Goal: Task Accomplishment & Management: Complete application form

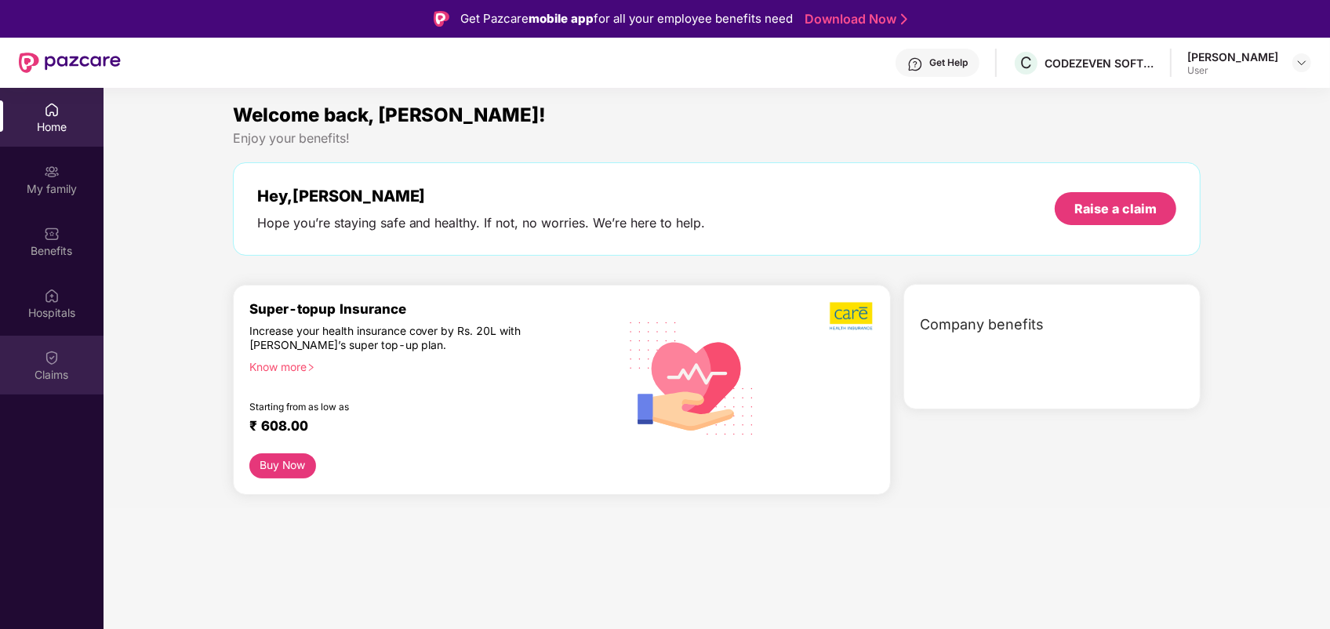
click at [60, 375] on div "Claims" at bounding box center [52, 375] width 104 height 16
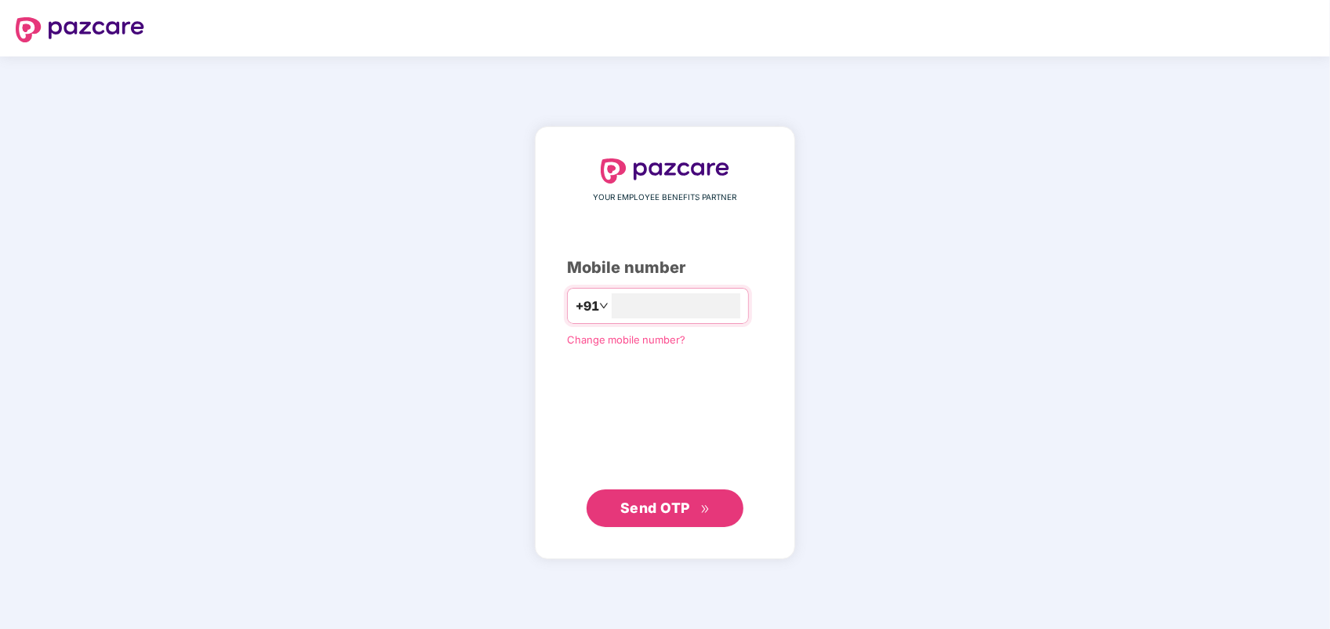
type input "**********"
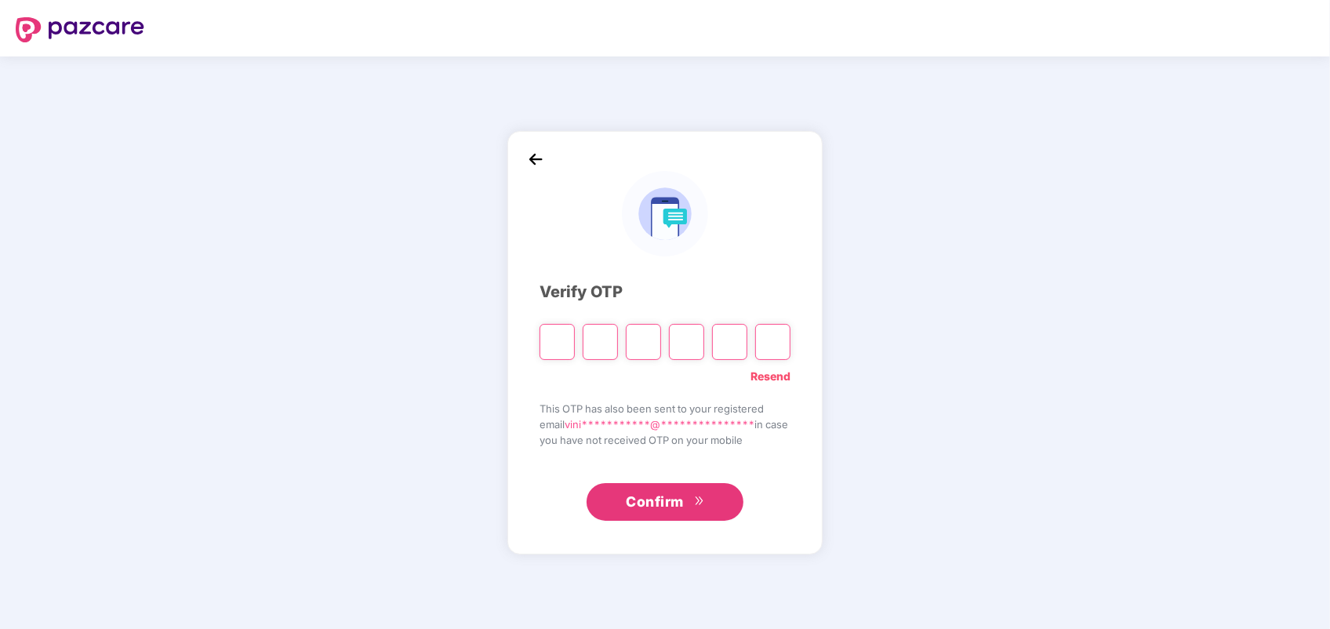
type input "*"
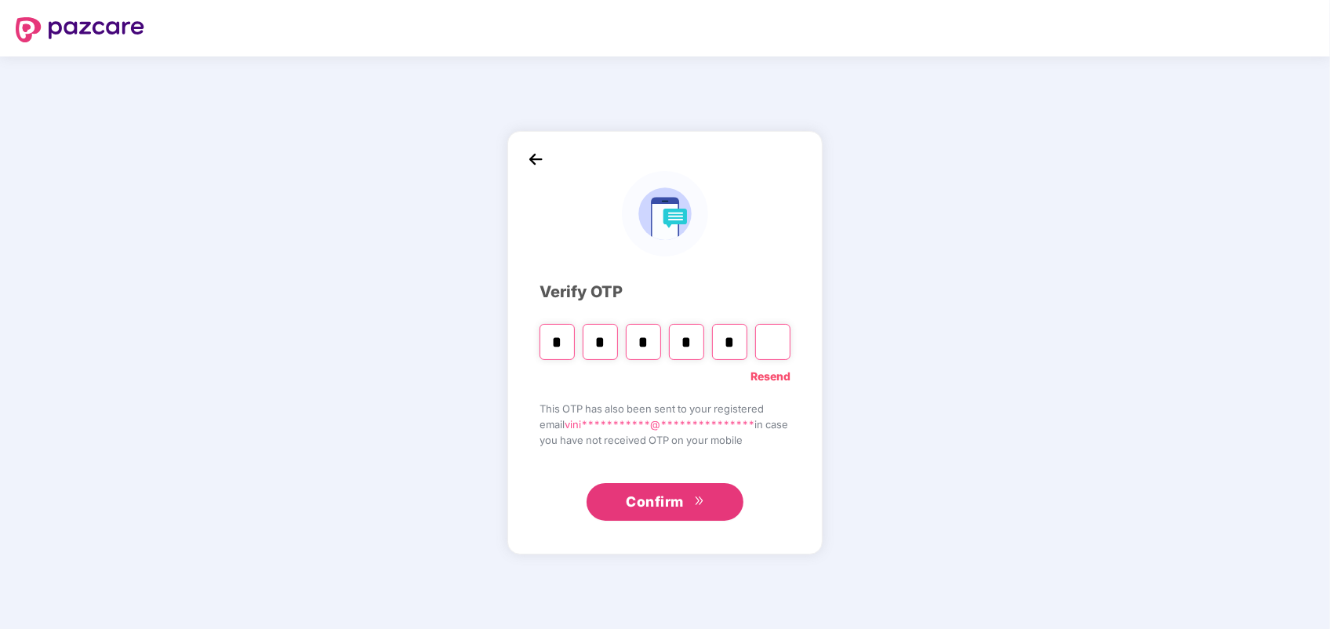
type input "*"
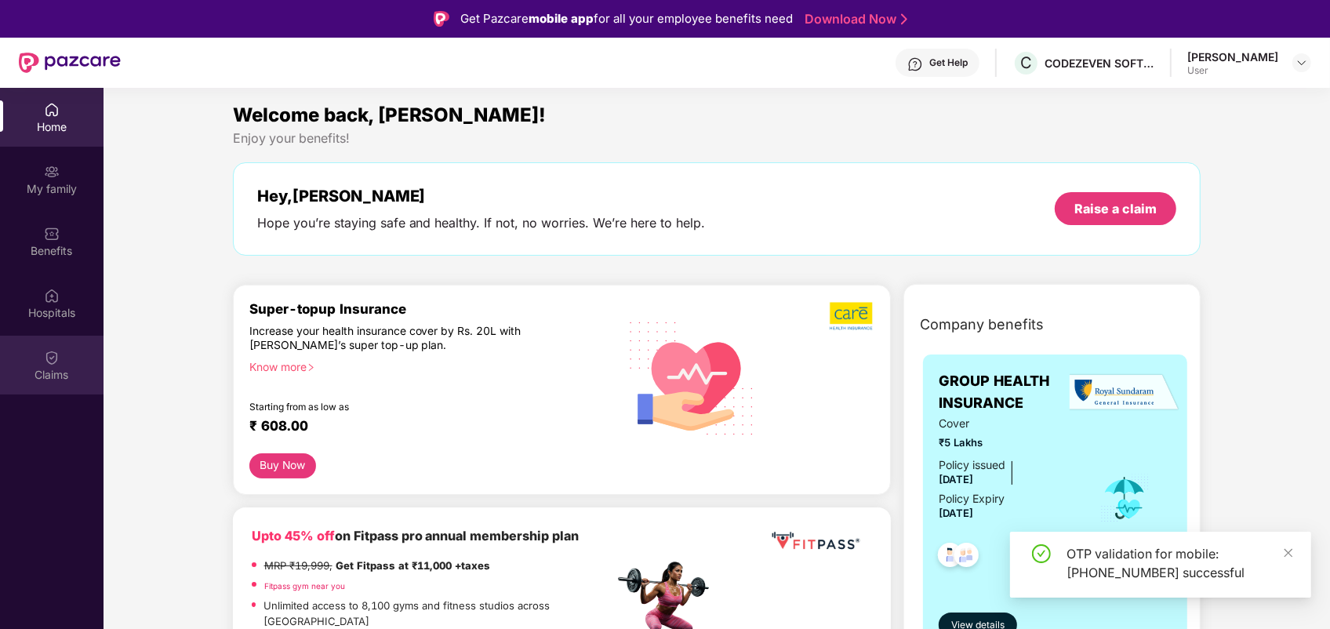
click at [74, 379] on div "Claims" at bounding box center [52, 375] width 104 height 16
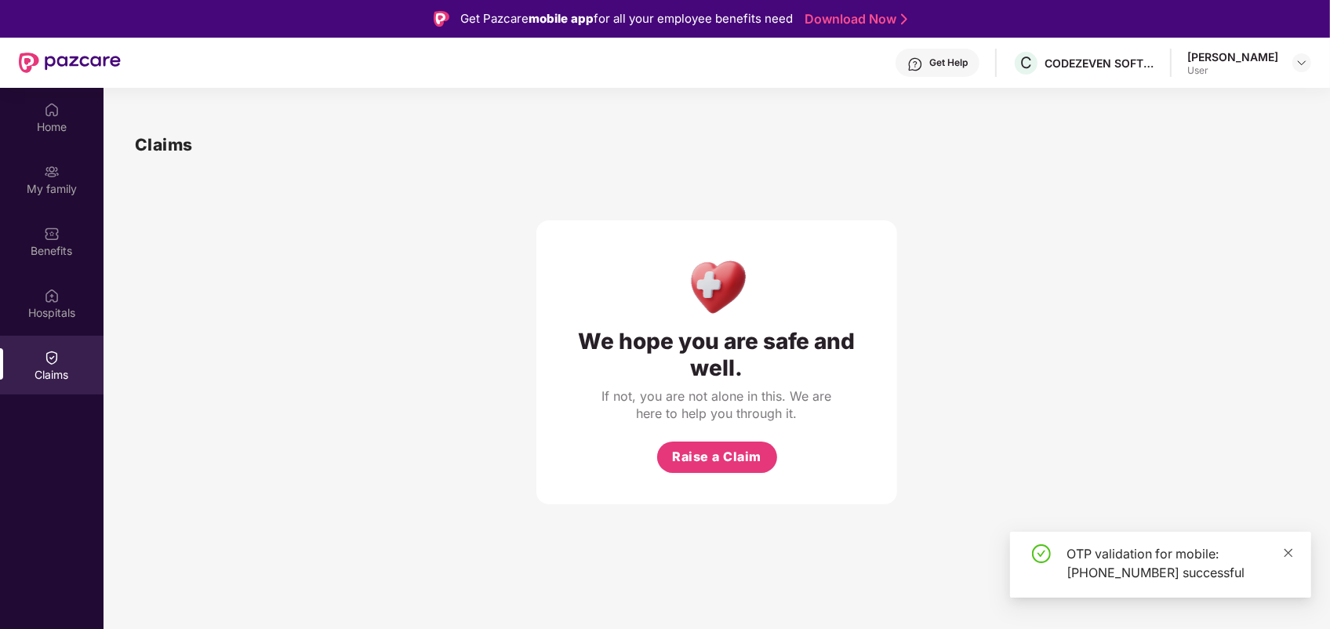
click at [1291, 551] on icon "close" at bounding box center [1288, 552] width 11 height 11
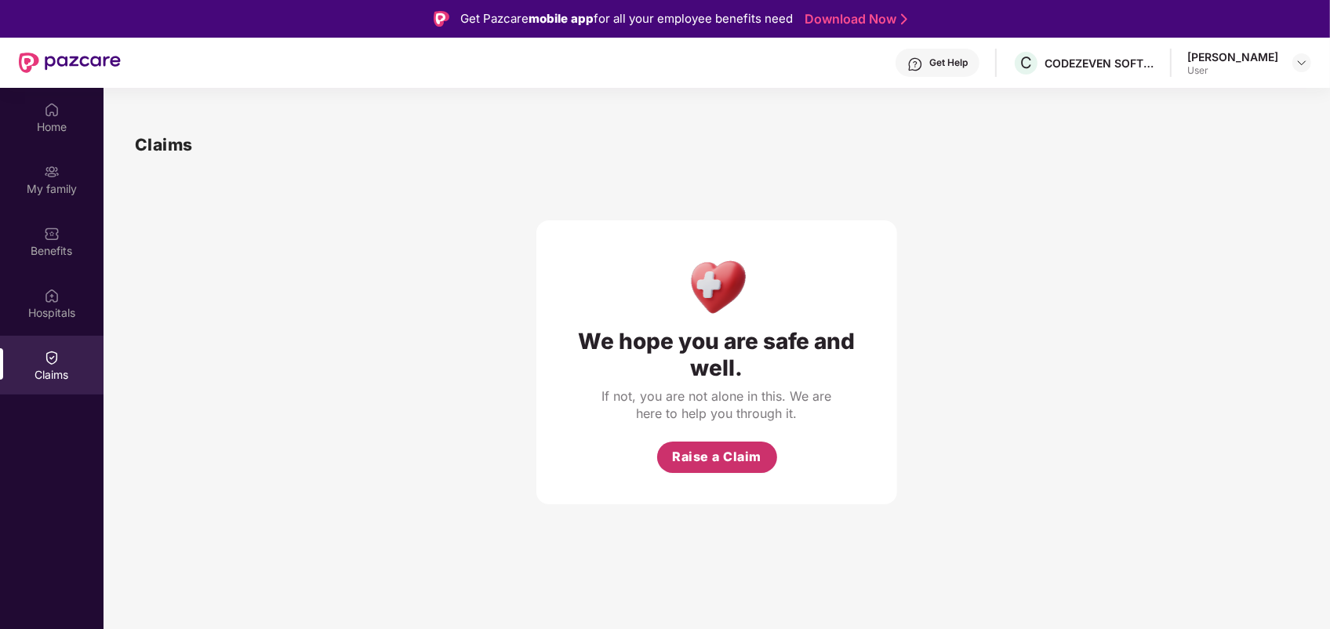
click at [741, 460] on span "Raise a Claim" at bounding box center [716, 457] width 89 height 20
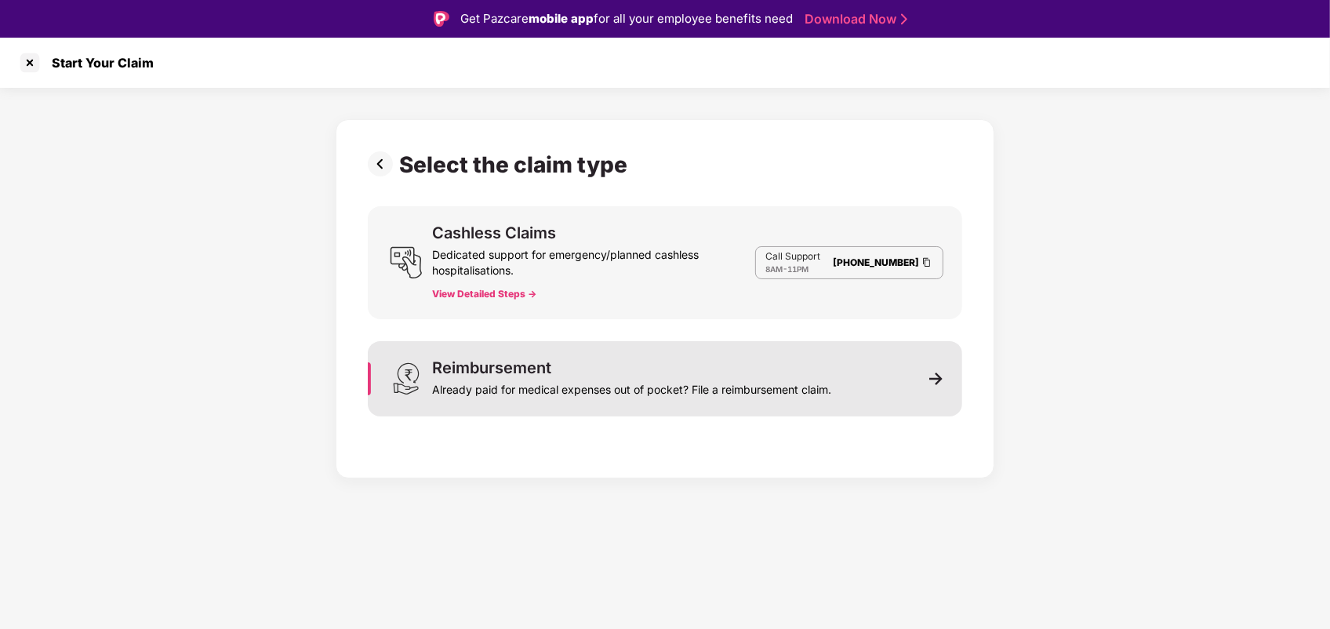
click at [573, 394] on div "Already paid for medical expenses out of pocket? File a reimbursement claim." at bounding box center [631, 387] width 399 height 22
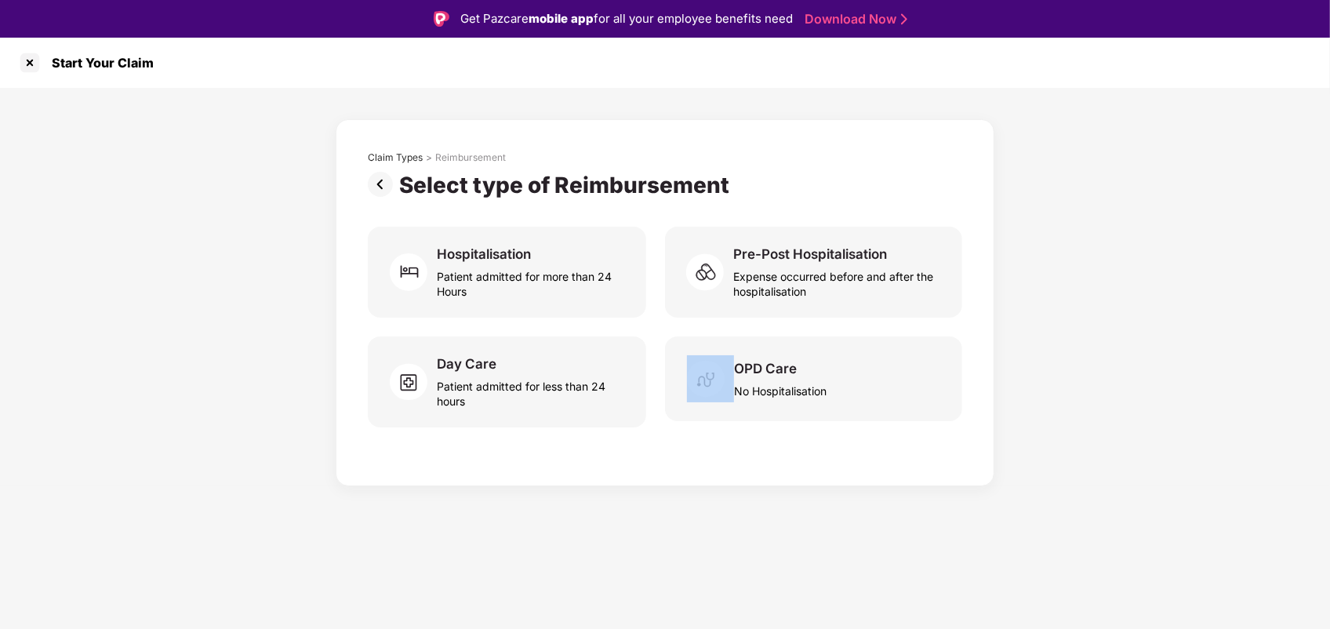
click at [573, 394] on div "Patient admitted for less than 24 hours" at bounding box center [532, 390] width 191 height 36
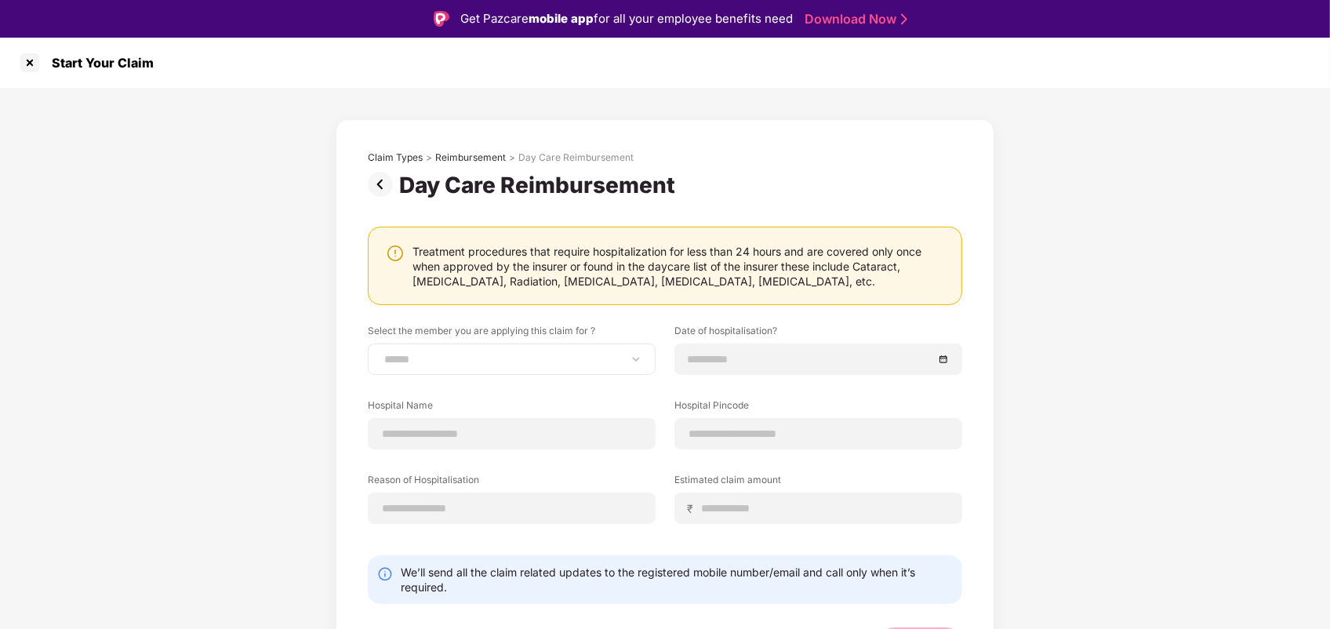
click at [528, 347] on div "**********" at bounding box center [512, 358] width 288 height 31
click at [525, 357] on select "**********" at bounding box center [511, 359] width 261 height 13
select select "**********"
click at [381, 353] on select "**********" at bounding box center [511, 359] width 261 height 13
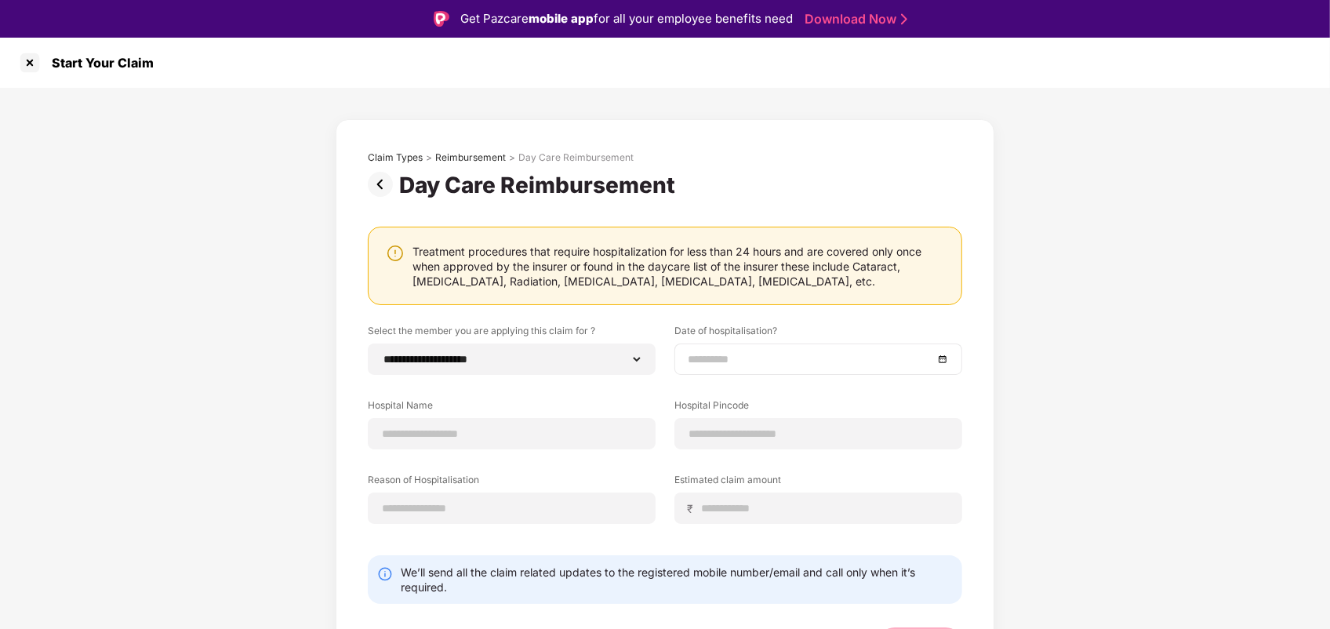
click at [782, 359] on input at bounding box center [810, 359] width 245 height 17
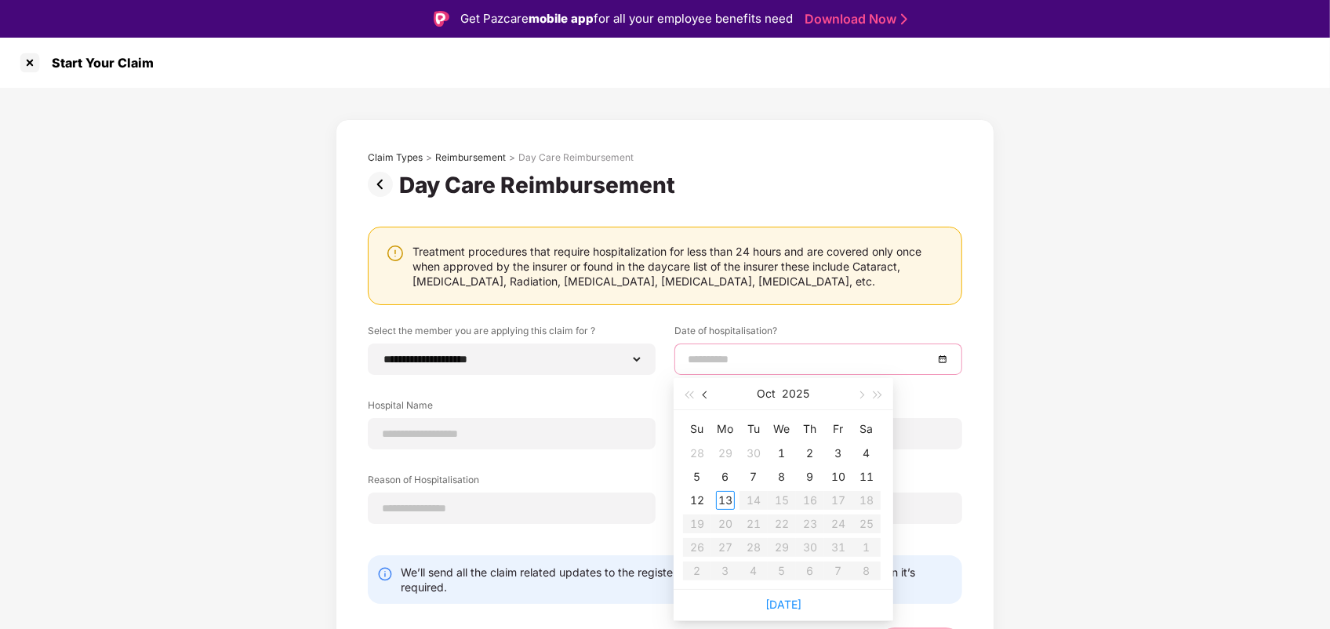
click at [708, 398] on button "button" at bounding box center [705, 393] width 17 height 31
type input "**********"
click at [484, 427] on div "Hospital Name" at bounding box center [512, 423] width 288 height 51
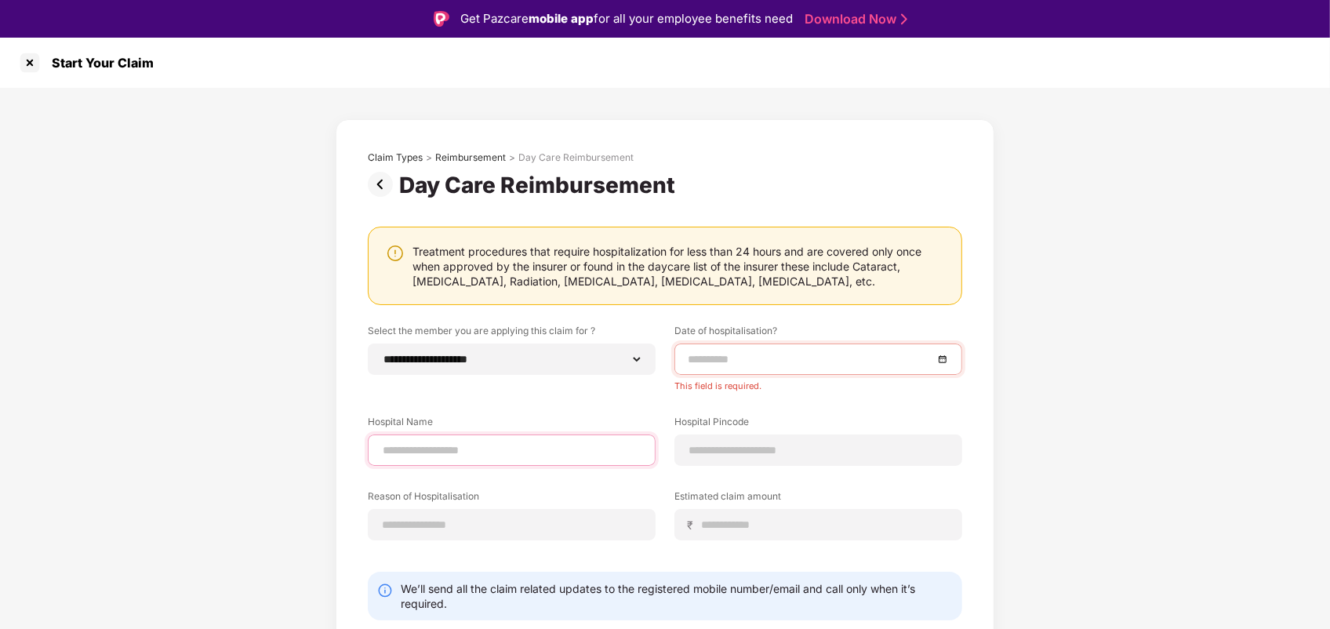
type input "********"
type input "******"
type input "********"
type input "*****"
select select "****"
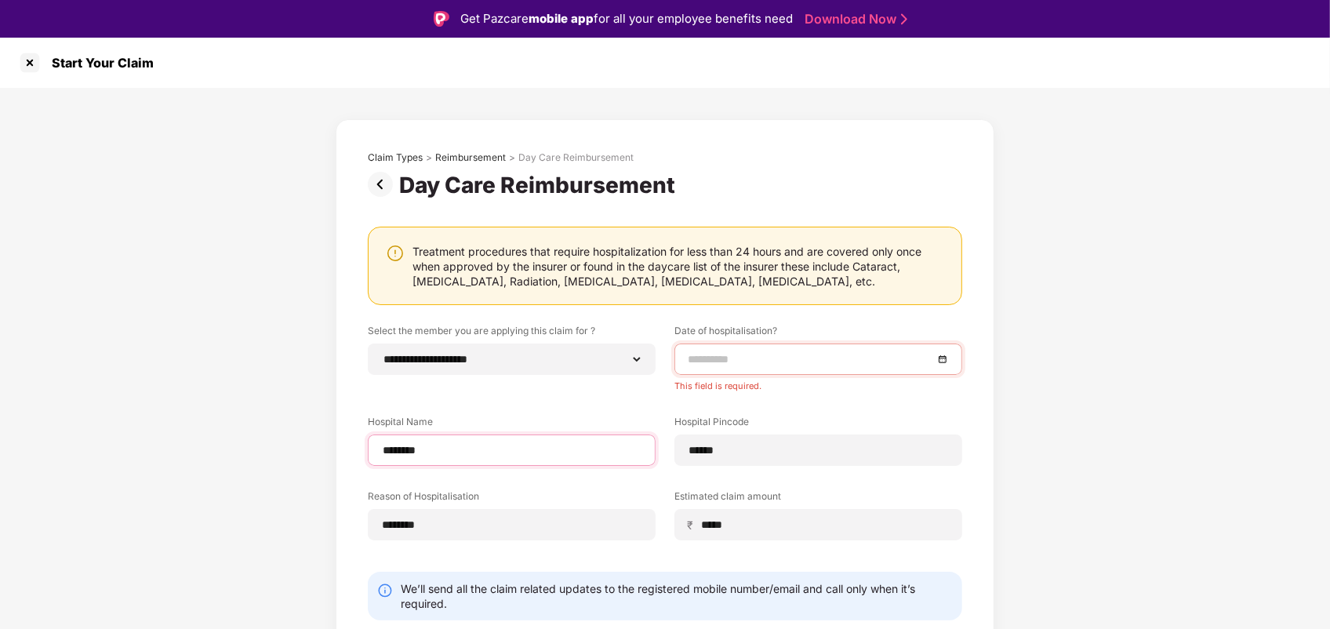
select select "**********"
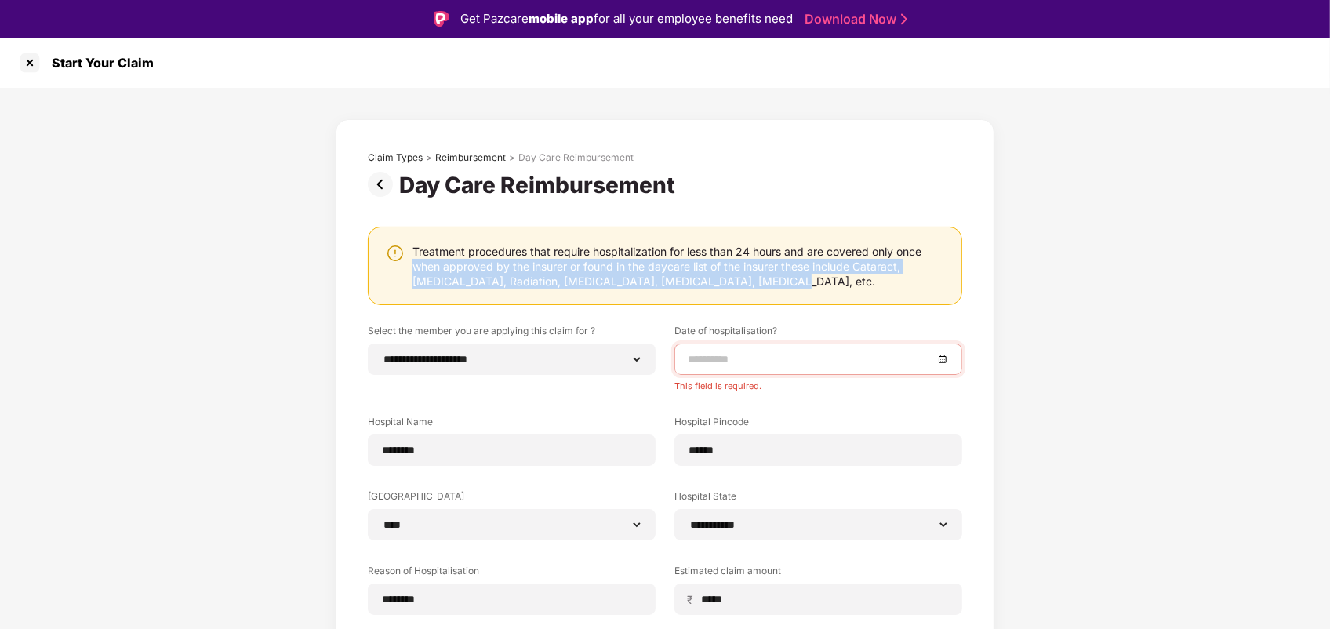
drag, startPoint x: 1326, startPoint y: 245, endPoint x: 1330, endPoint y: 287, distance: 42.5
click at [1329, 287] on html "**********" at bounding box center [665, 314] width 1330 height 629
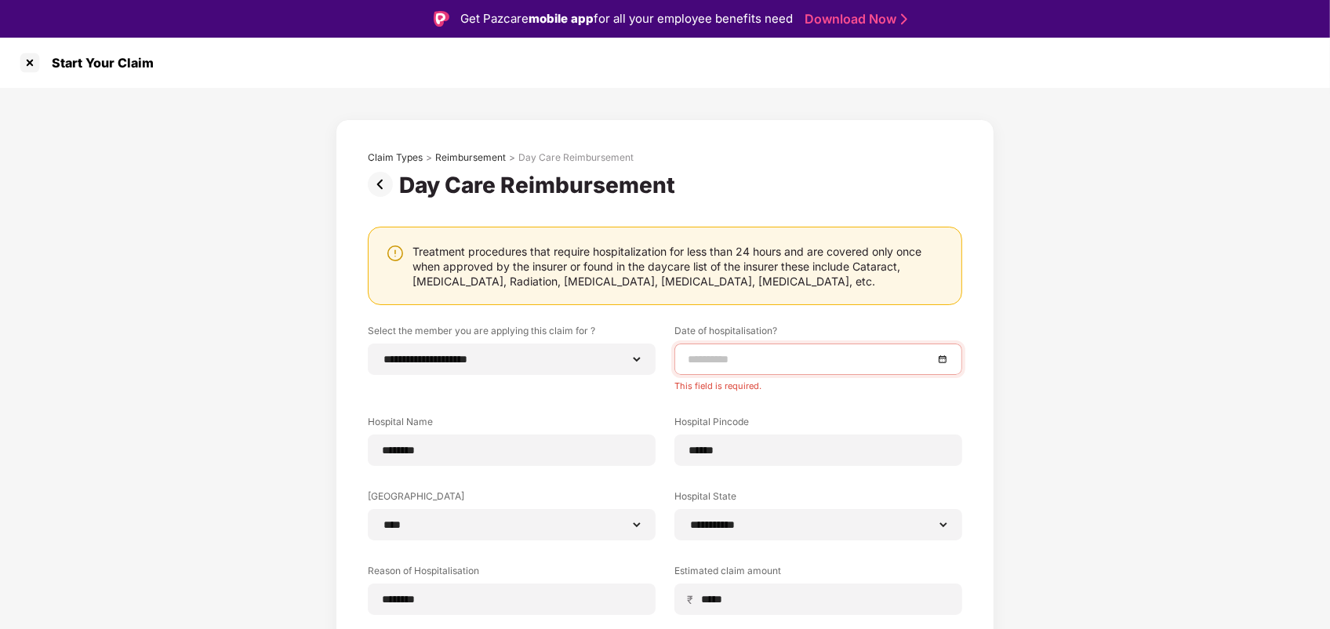
drag, startPoint x: 1330, startPoint y: 287, endPoint x: 1090, endPoint y: 351, distance: 248.4
click at [1090, 351] on div "**********" at bounding box center [665, 439] width 1330 height 703
click at [1325, 598] on div "**********" at bounding box center [665, 439] width 1330 height 703
click at [937, 362] on div at bounding box center [818, 359] width 261 height 17
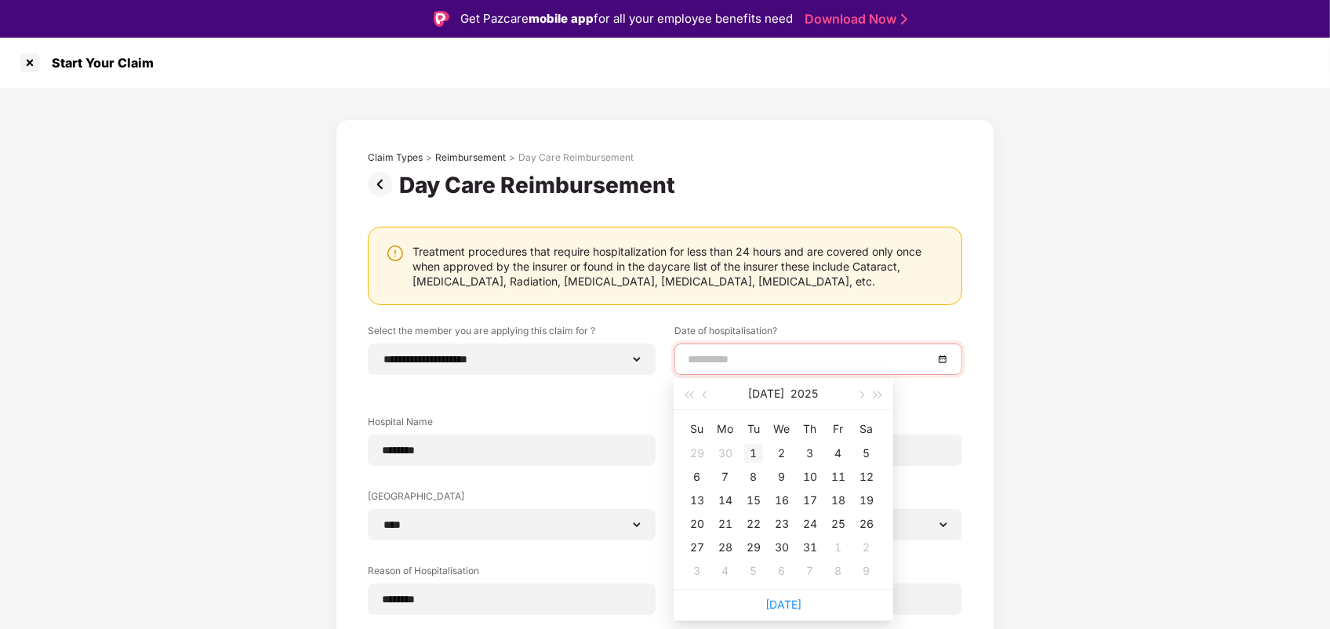
type input "**********"
click at [751, 452] on div "1" at bounding box center [753, 453] width 19 height 19
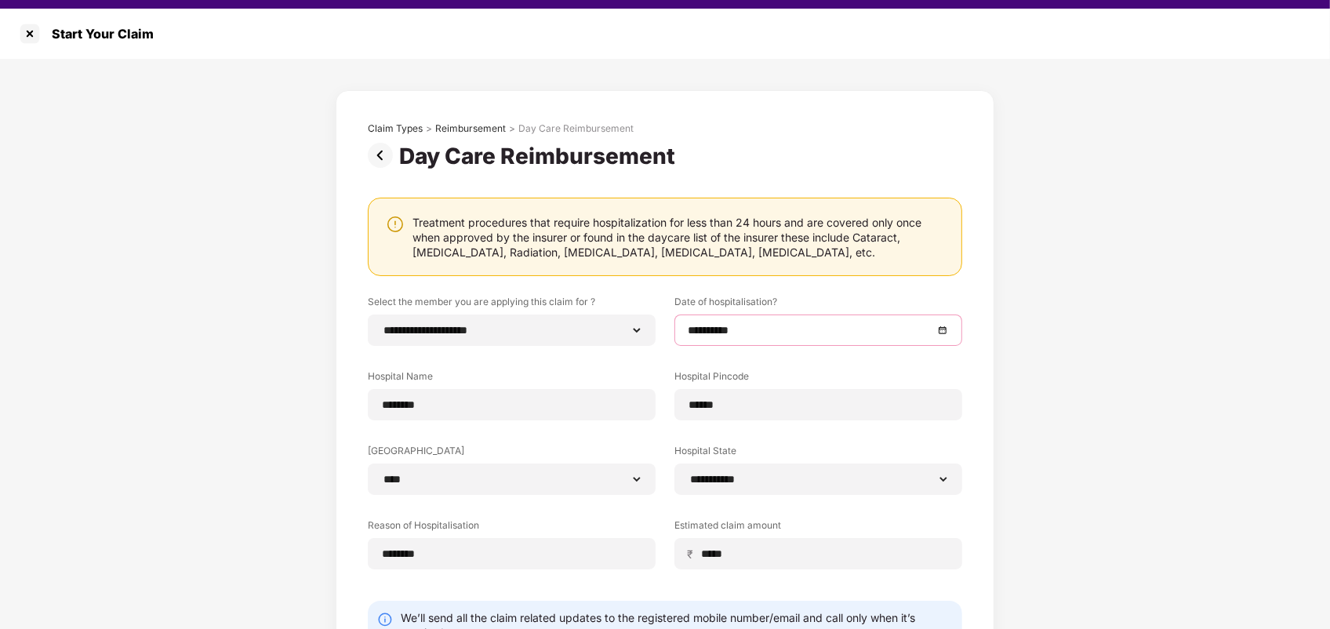
scroll to position [37, 0]
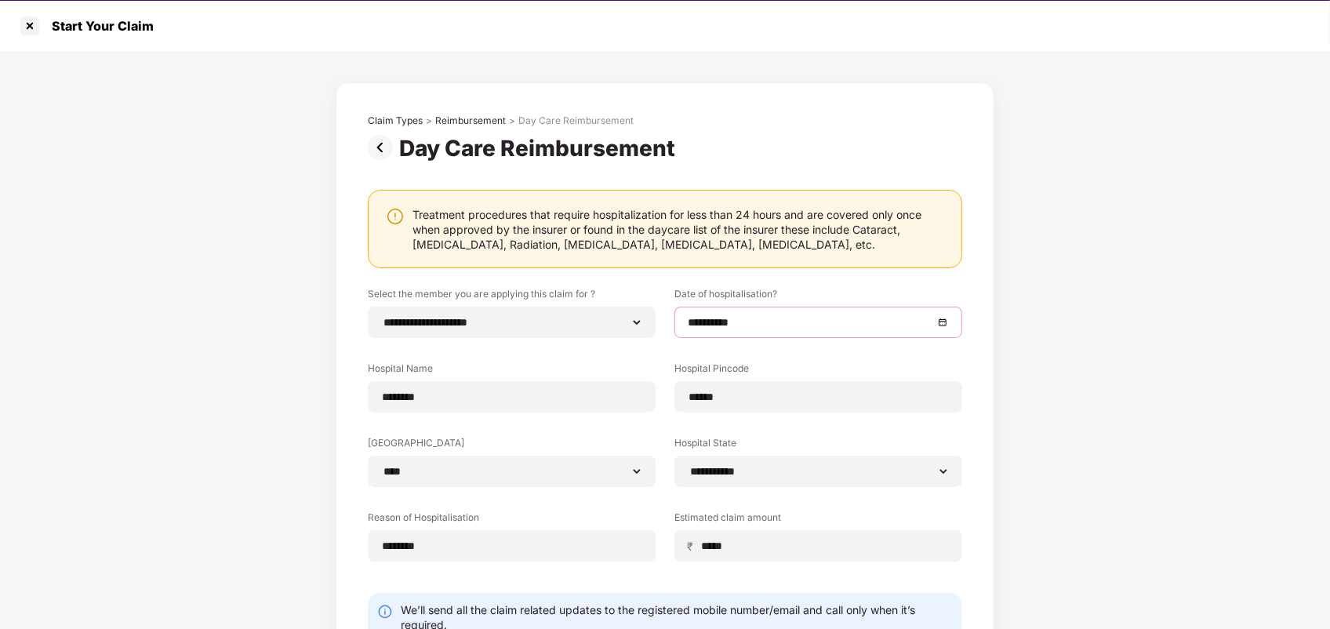
click at [761, 514] on label "Estimated claim amount" at bounding box center [818, 521] width 288 height 20
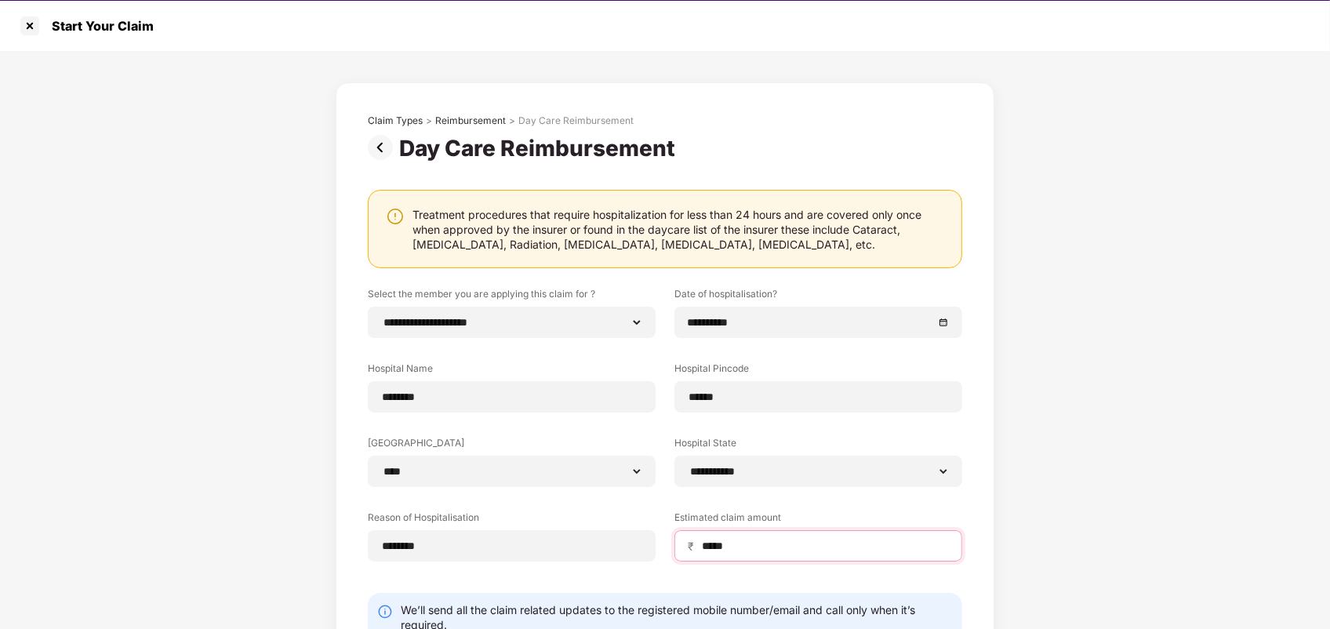
click at [751, 540] on input "*****" at bounding box center [824, 546] width 249 height 16
type input "*****"
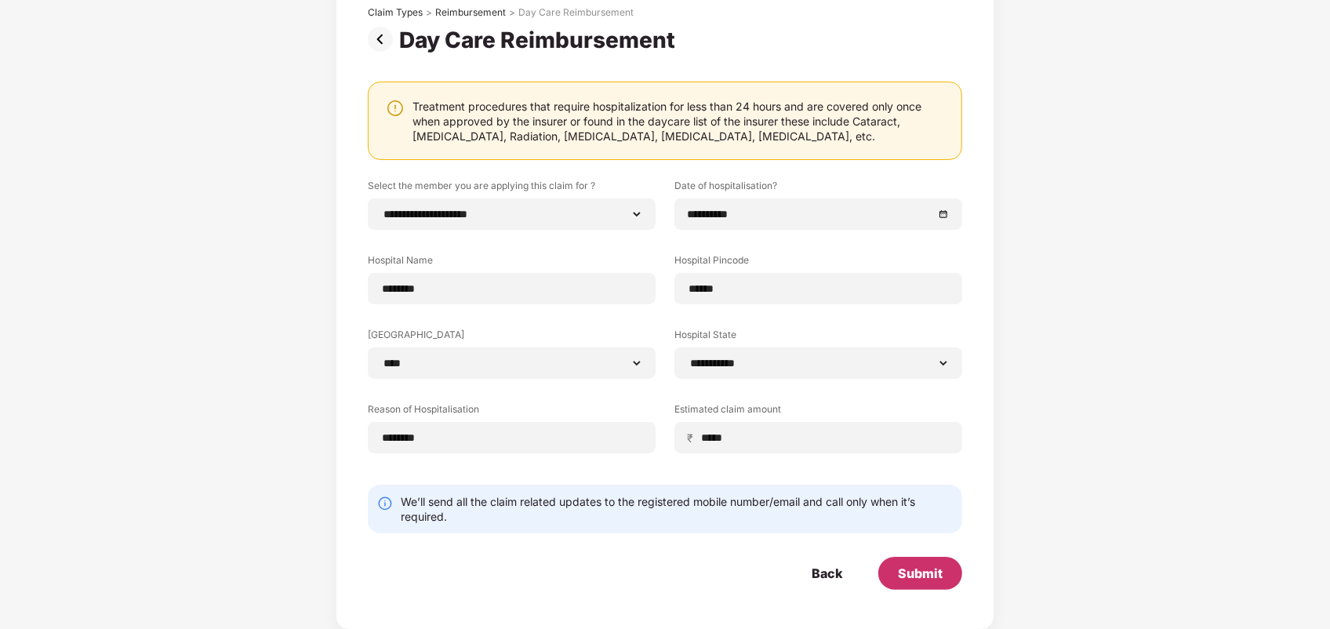
click at [921, 574] on div "Submit" at bounding box center [920, 573] width 45 height 17
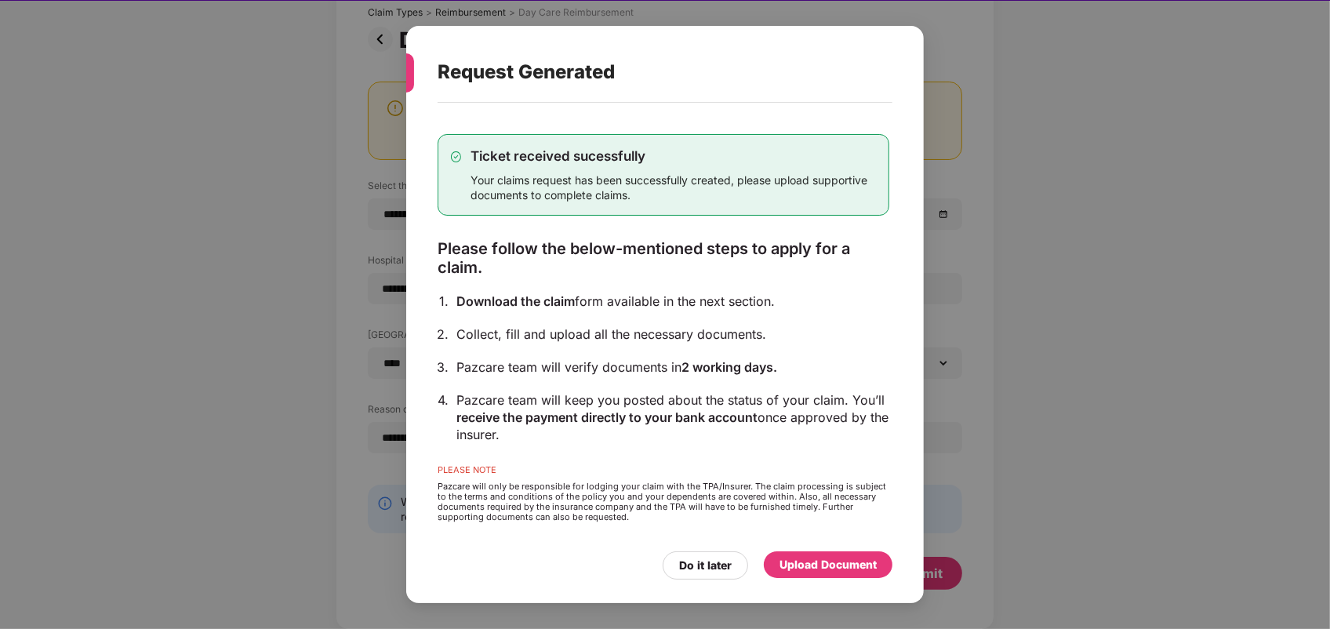
click at [805, 561] on div "Upload Document" at bounding box center [828, 564] width 97 height 17
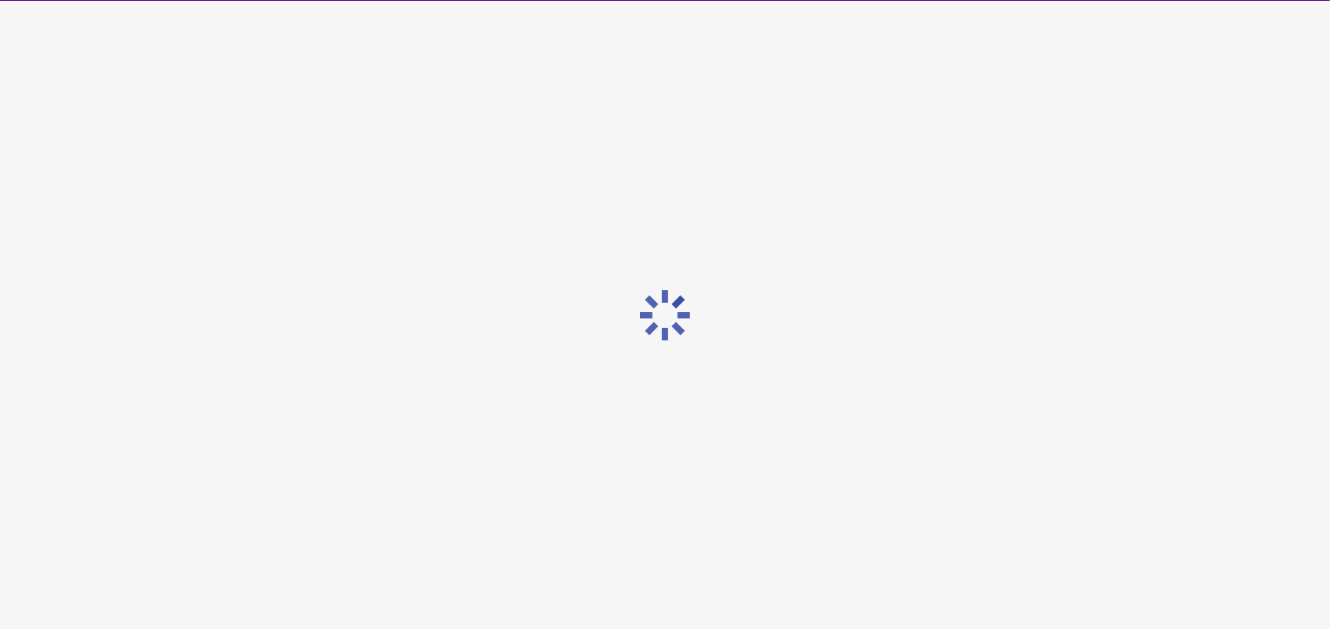
scroll to position [0, 0]
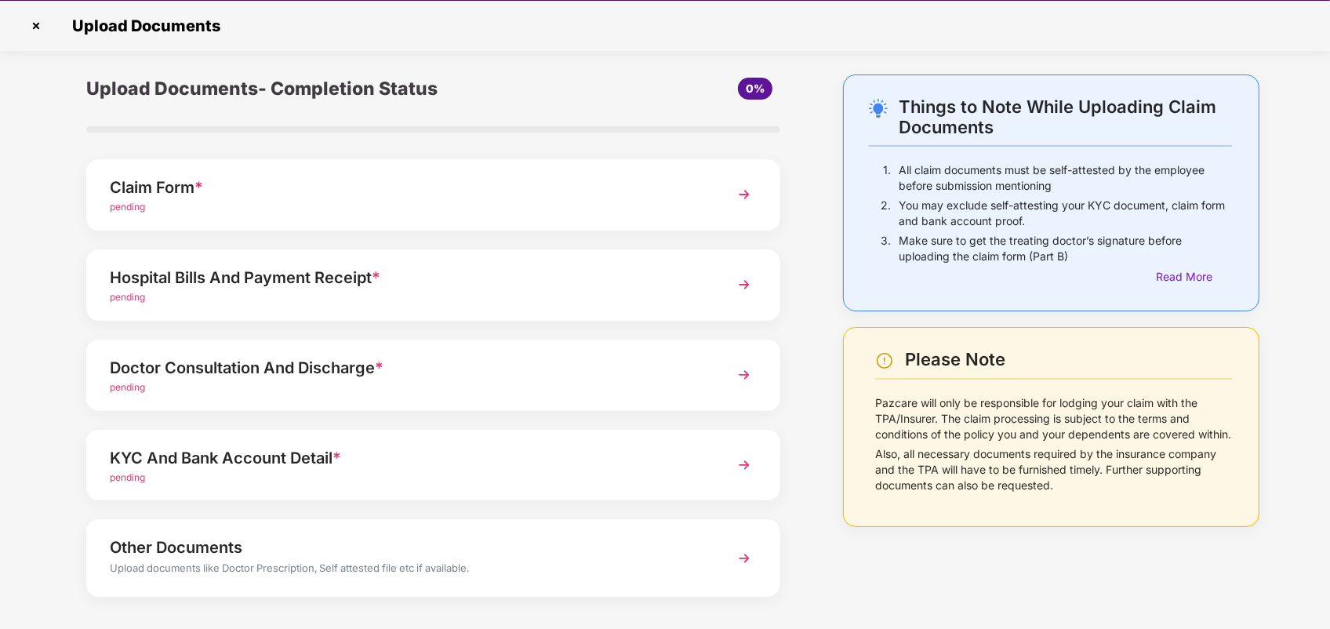
click at [635, 191] on div "Claim Form *" at bounding box center [406, 187] width 593 height 25
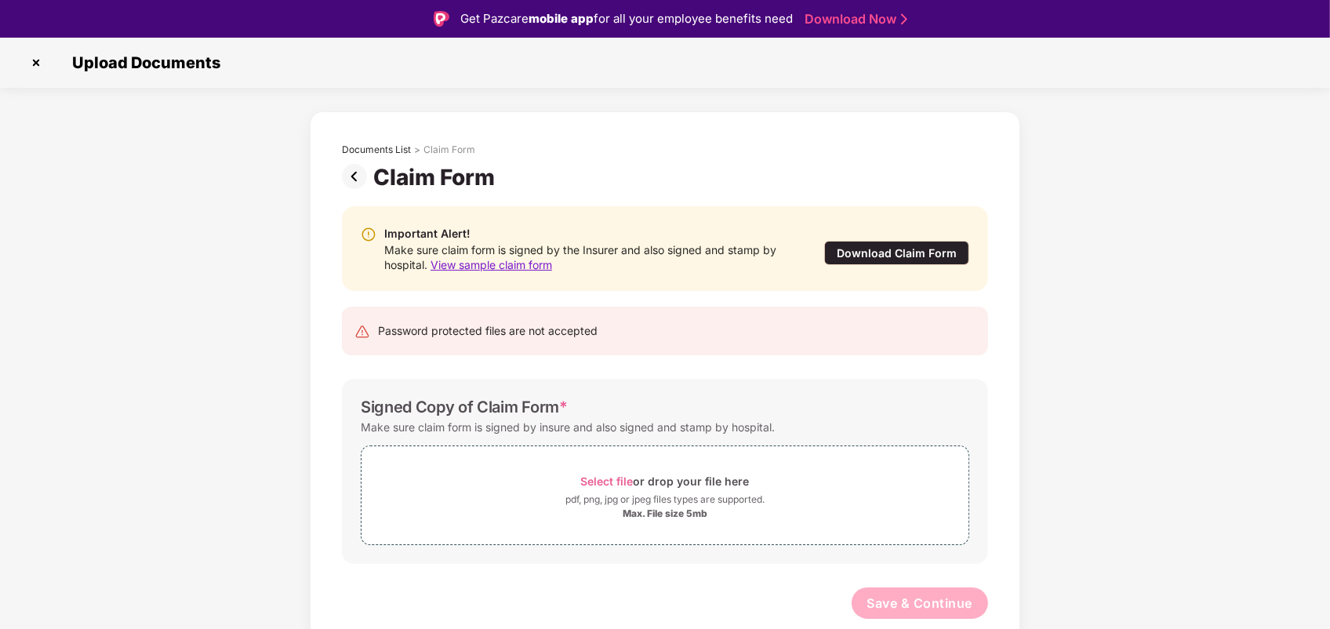
click at [351, 178] on img at bounding box center [357, 176] width 31 height 25
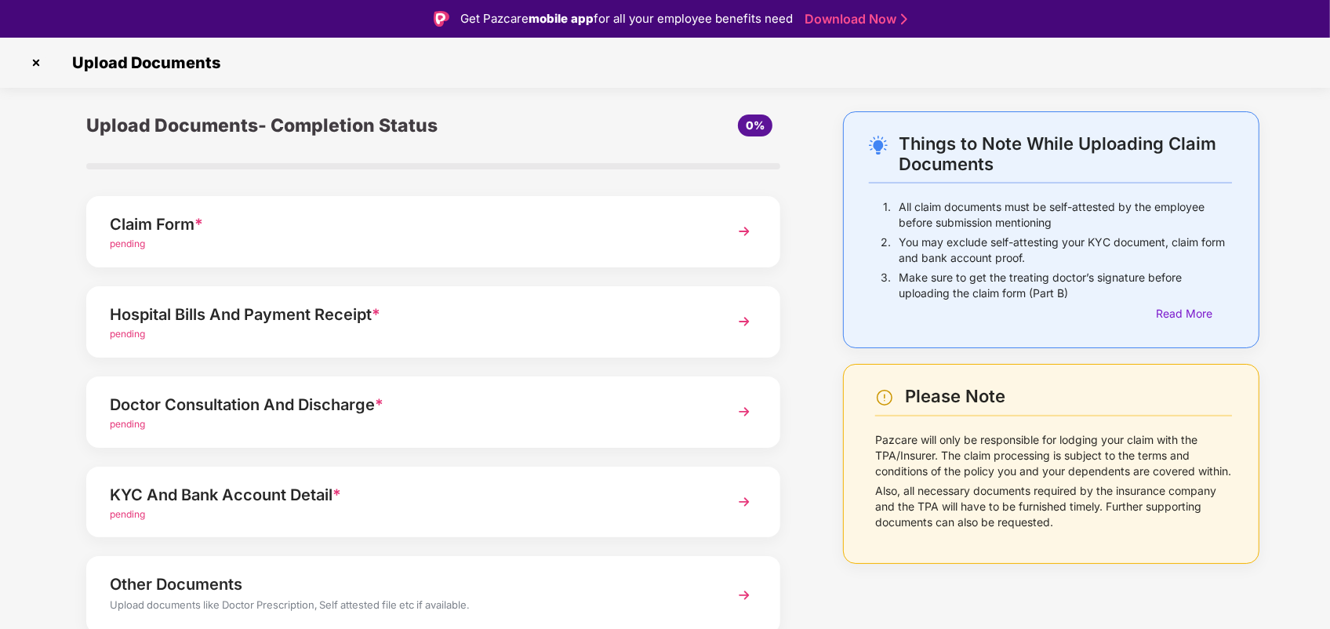
click at [535, 308] on div "Hospital Bills And Payment Receipt *" at bounding box center [406, 314] width 593 height 25
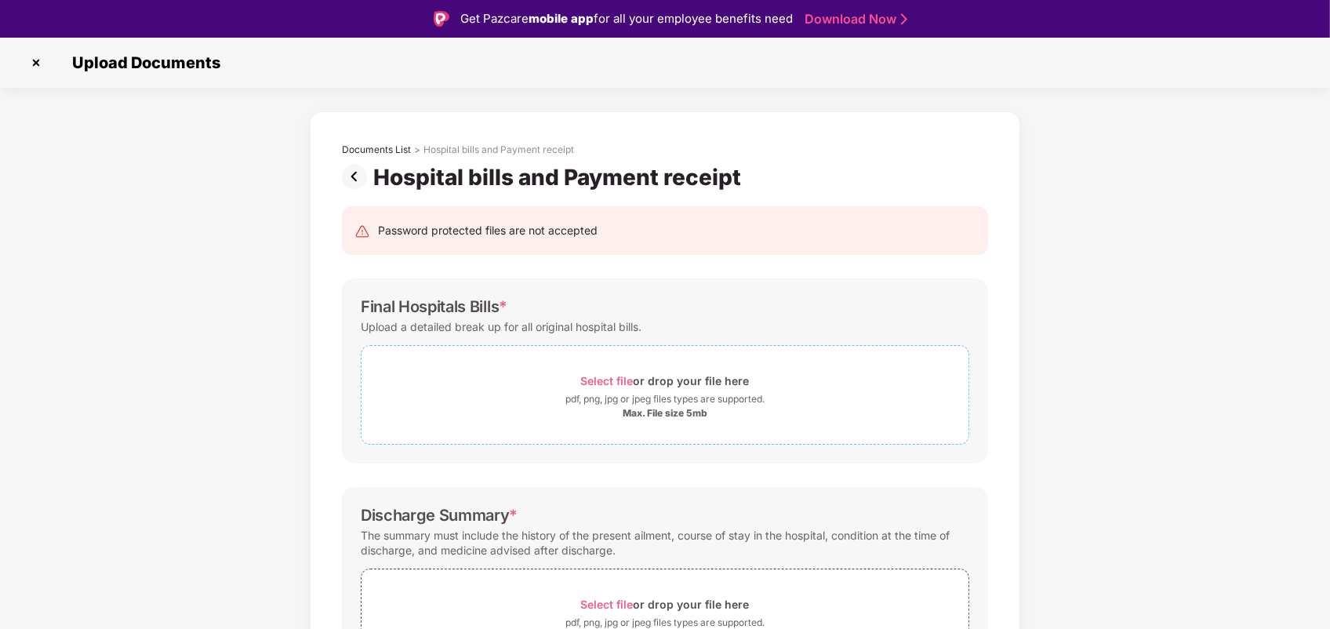
click at [606, 382] on span "Select file" at bounding box center [607, 380] width 53 height 13
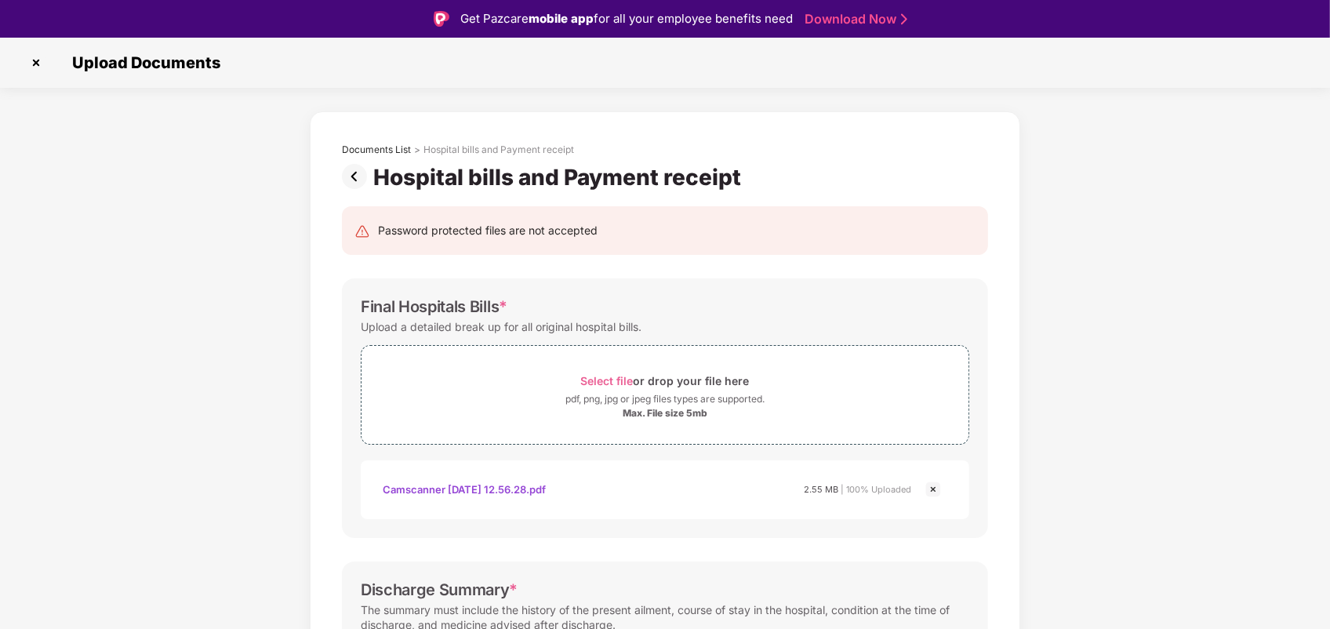
click at [1319, 566] on div "Documents List > Hospital bills and Payment receipt Hospital bills and Payment …" at bounding box center [665, 588] width 1330 height 954
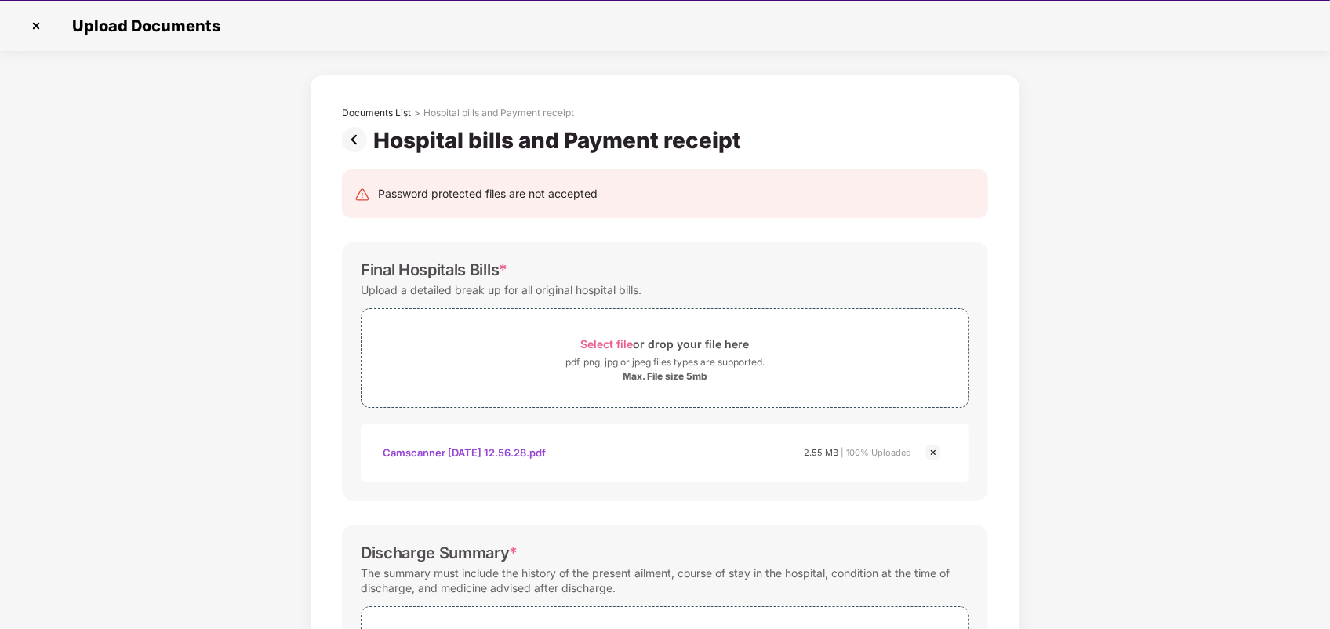
click at [1021, 435] on div "Documents List > Hospital bills and Payment receipt Hospital bills and Payment …" at bounding box center [665, 551] width 1330 height 954
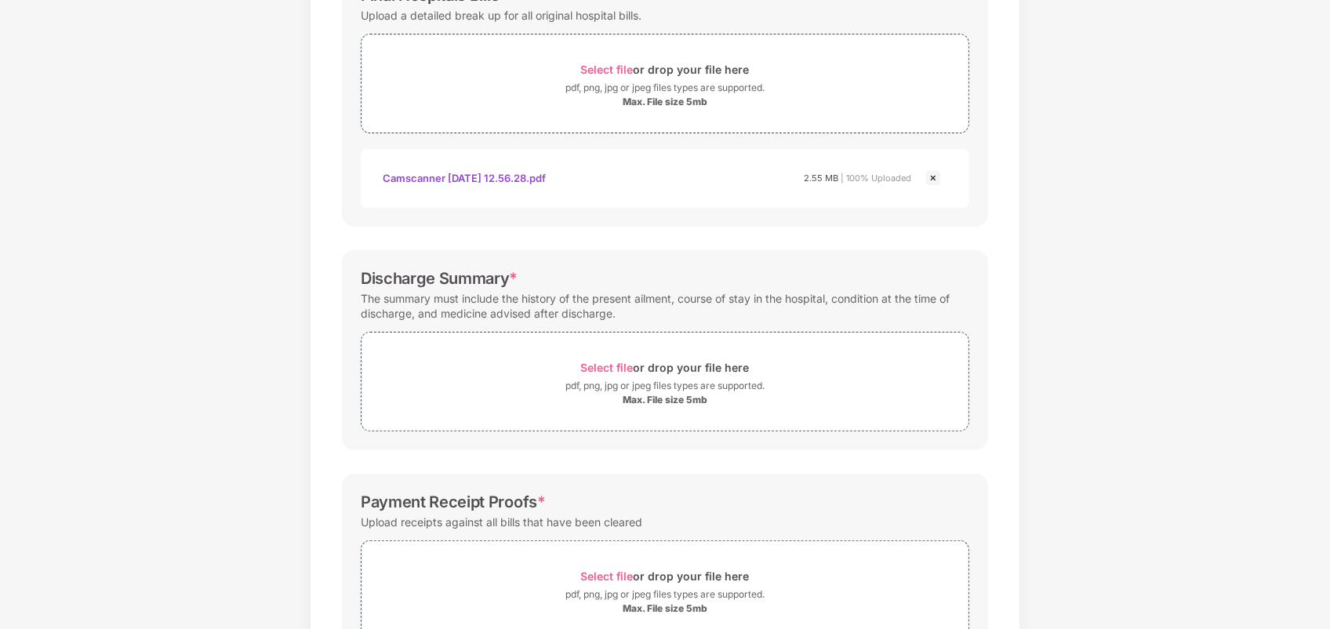
scroll to position [398, 0]
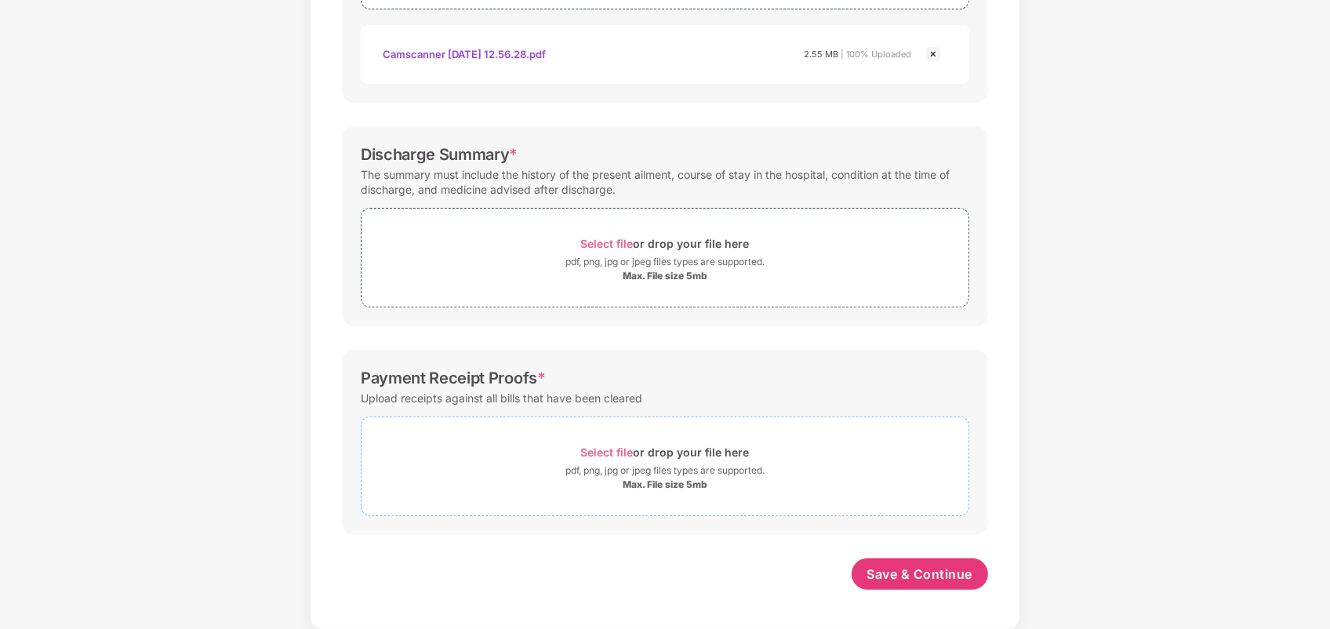
click at [624, 467] on div "pdf, png, jpg or jpeg files types are supported." at bounding box center [664, 471] width 199 height 16
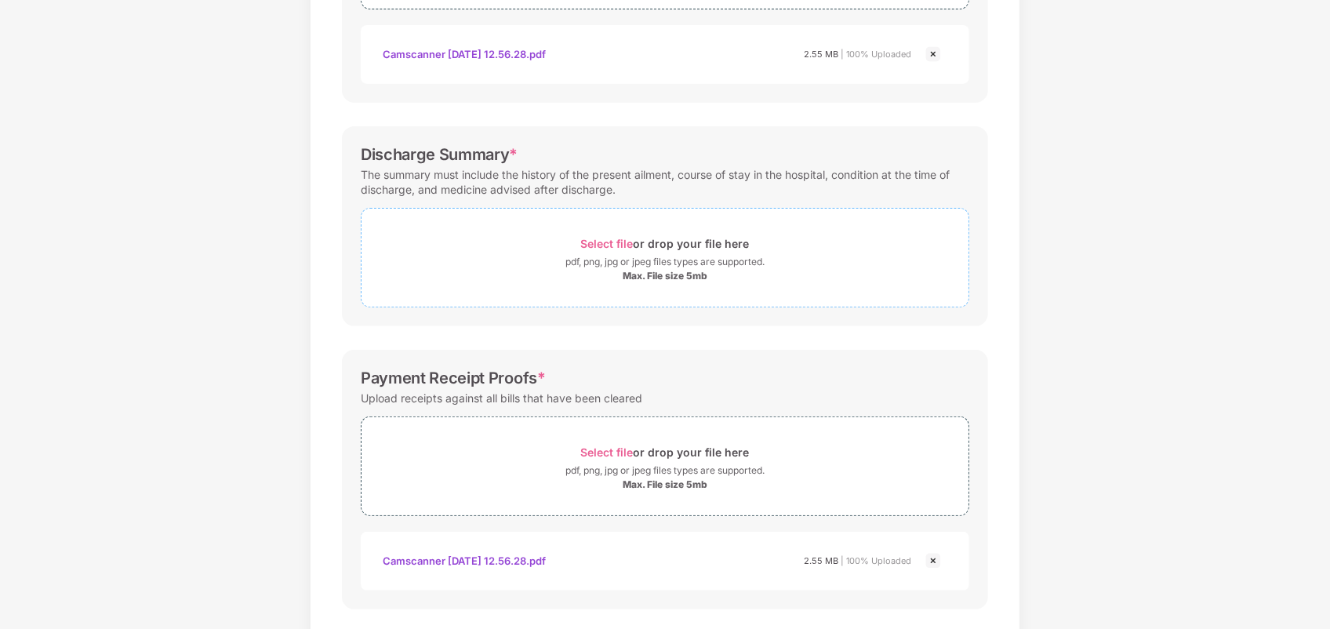
click at [598, 242] on span "Select file" at bounding box center [607, 243] width 53 height 13
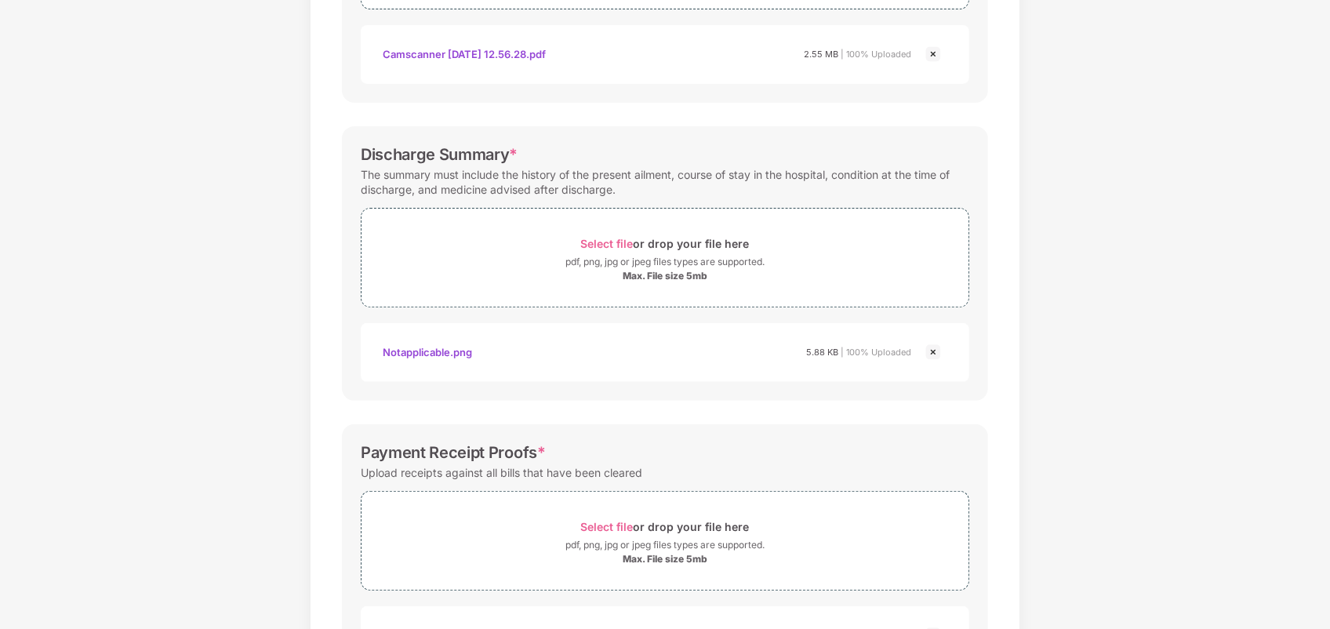
click at [1168, 431] on div "Documents List > Hospital bills and Payment receipt Hospital bills and Payment …" at bounding box center [665, 227] width 1330 height 1103
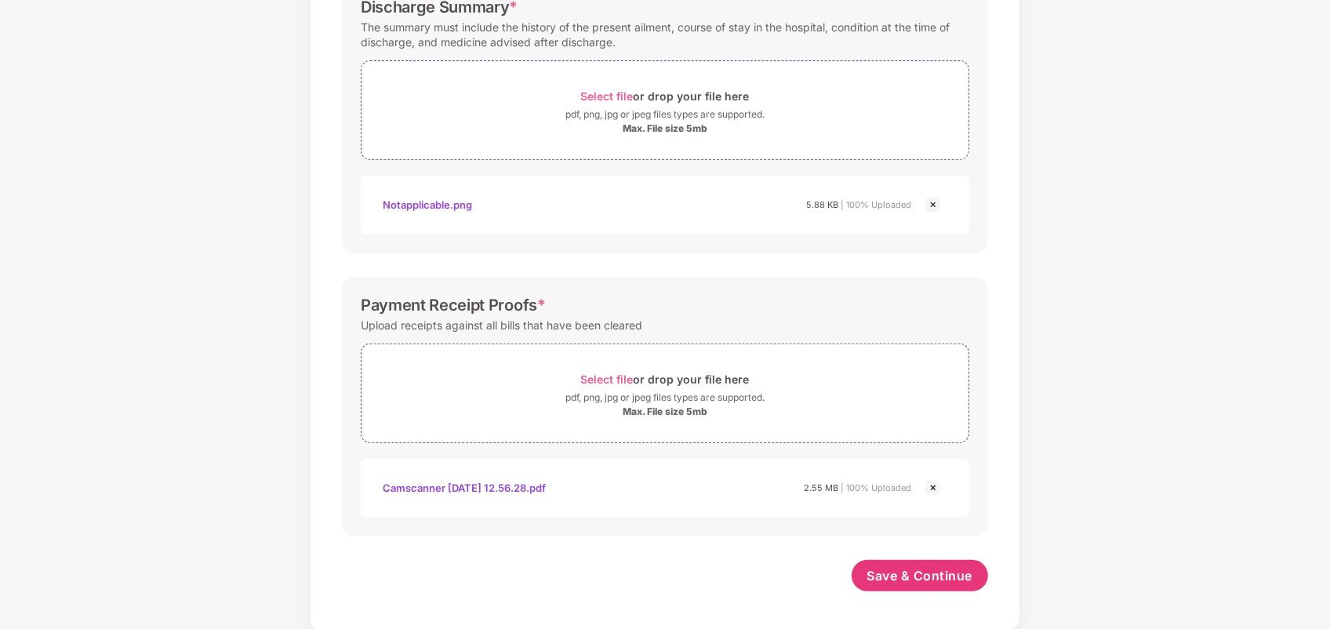
scroll to position [547, 0]
click at [933, 570] on span "Save & Continue" at bounding box center [920, 573] width 106 height 17
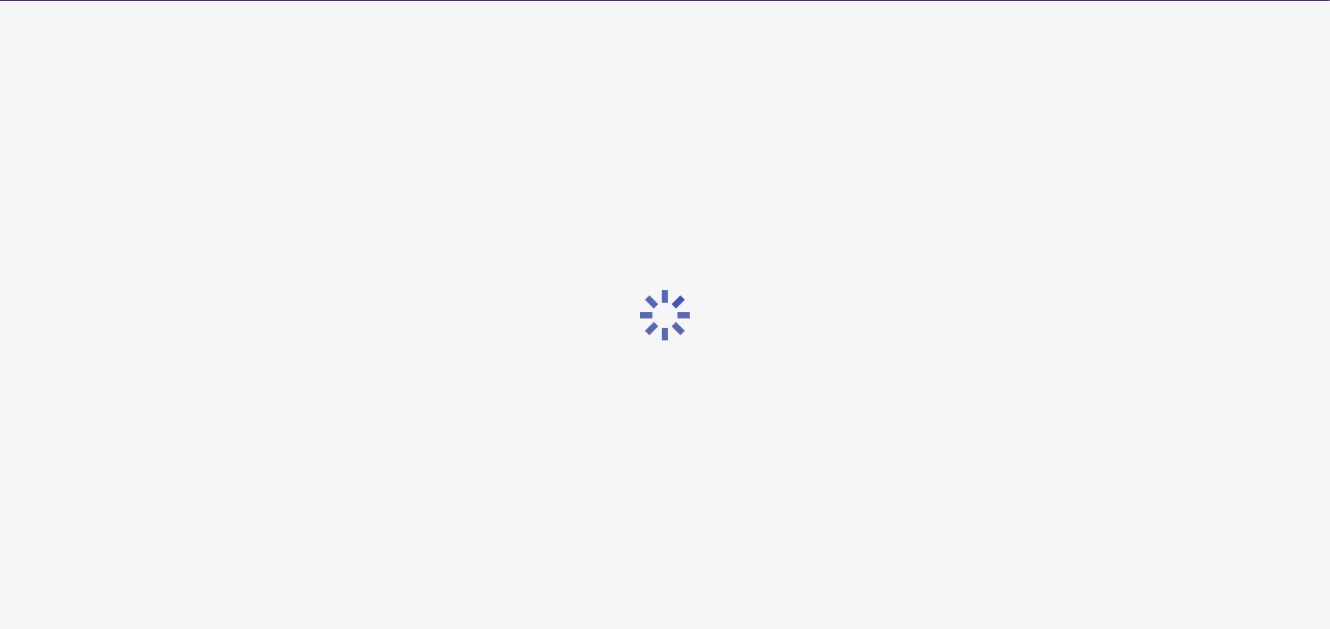
scroll to position [0, 0]
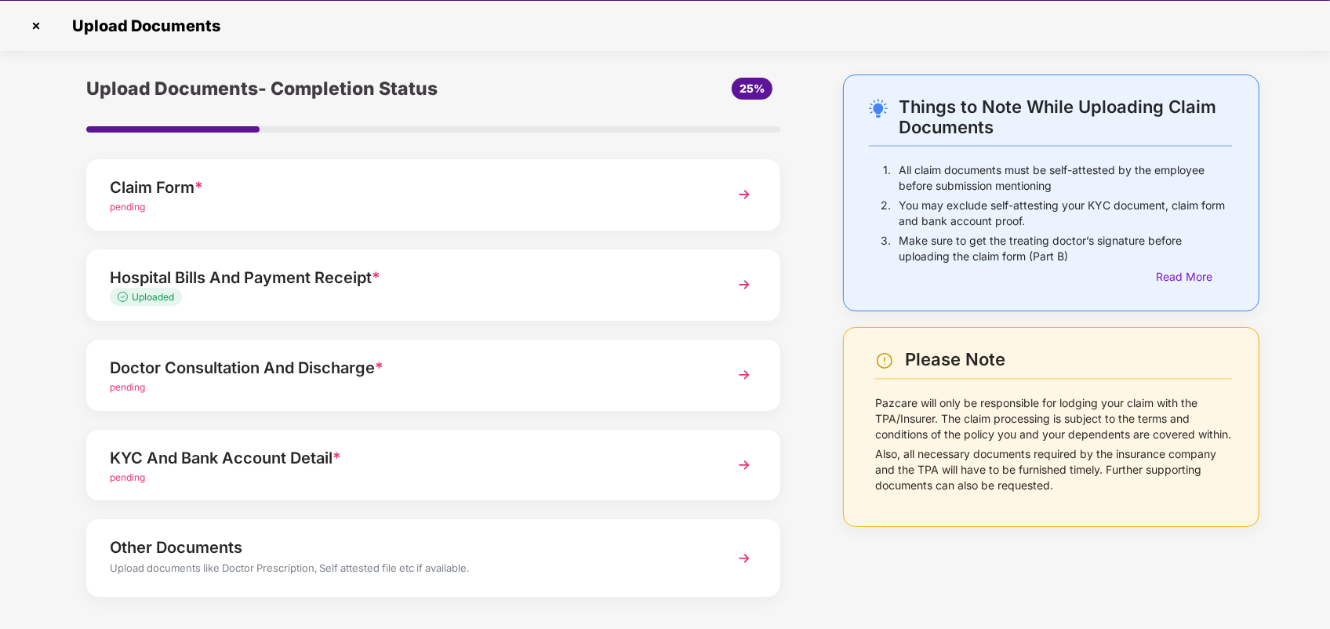
click at [579, 378] on div "Doctor Consultation And Discharge *" at bounding box center [406, 367] width 593 height 25
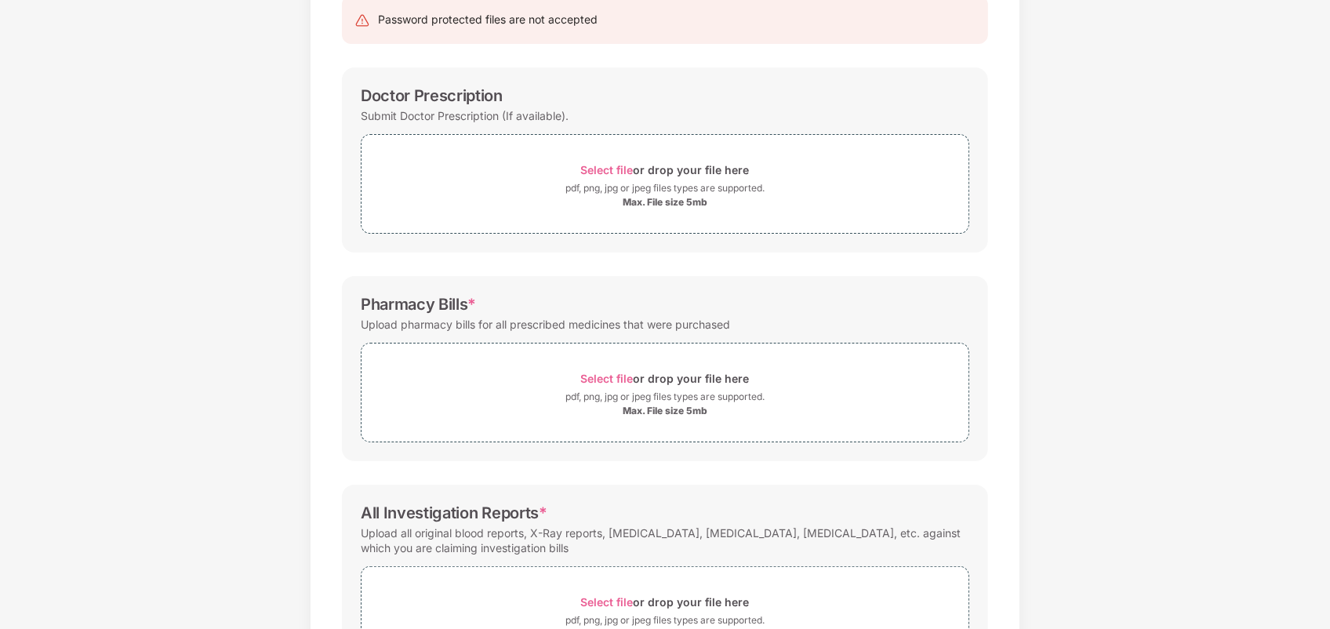
scroll to position [49, 0]
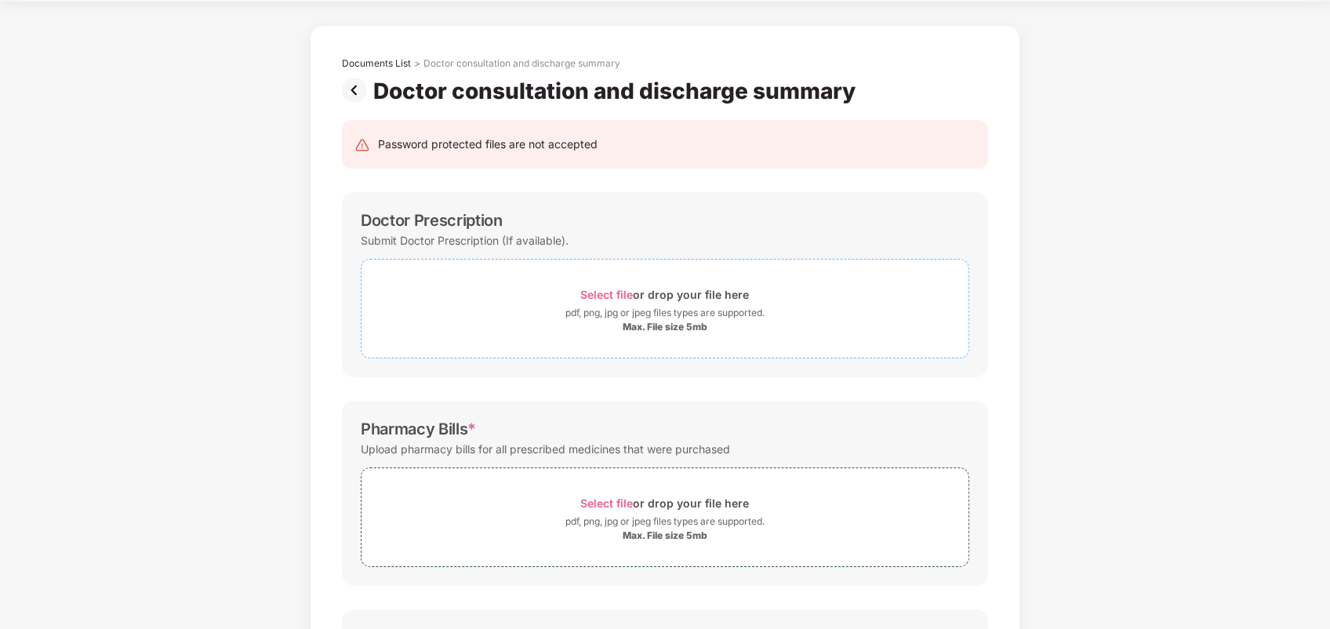
click at [618, 296] on span "Select file" at bounding box center [607, 294] width 53 height 13
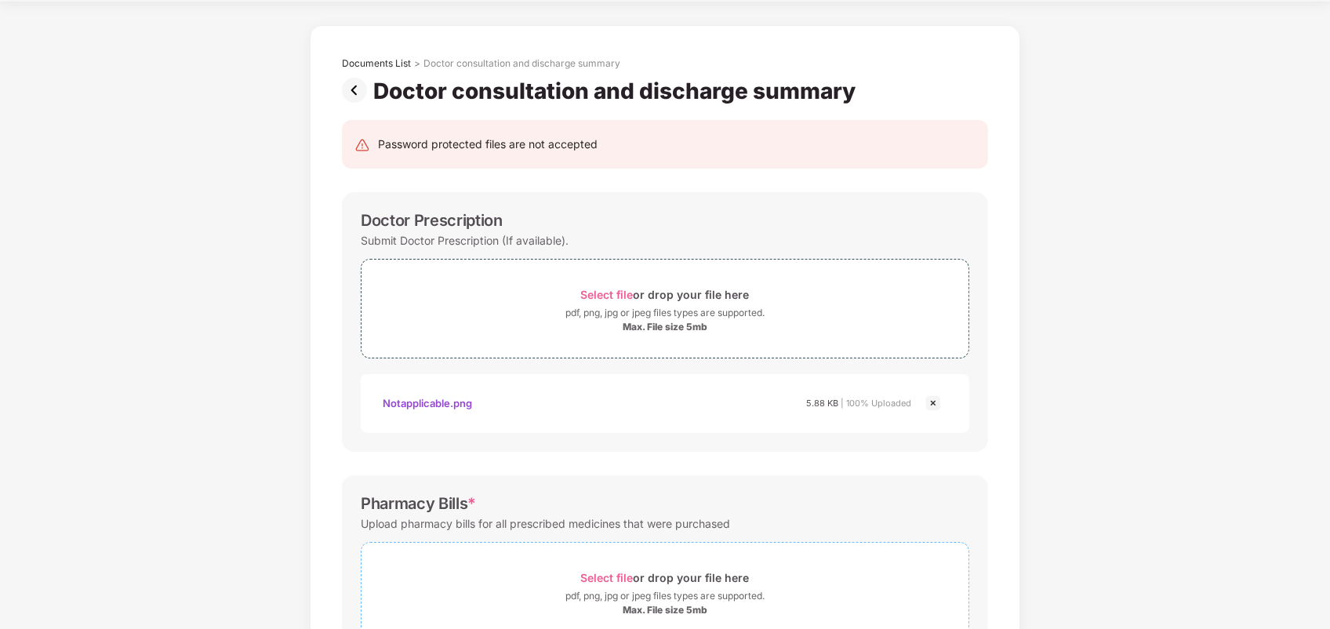
click at [610, 584] on span "Select file" at bounding box center [607, 577] width 53 height 13
click at [1169, 448] on div "Documents List > Doctor consultation and discharge summary Doctor consultation …" at bounding box center [665, 539] width 1330 height 1028
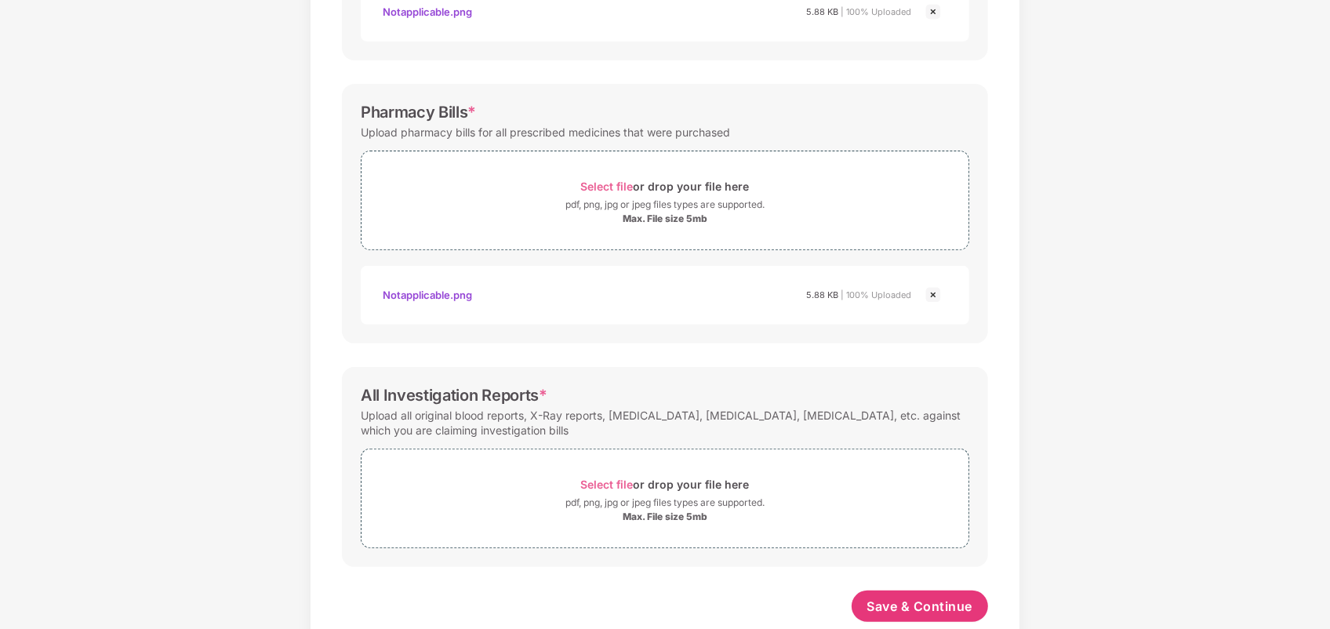
scroll to position [442, 0]
click at [671, 494] on div "pdf, png, jpg or jpeg files types are supported." at bounding box center [664, 502] width 199 height 16
click at [1248, 573] on div "Documents List > Doctor consultation and discharge summary Doctor consultation …" at bounding box center [665, 184] width 1330 height 1103
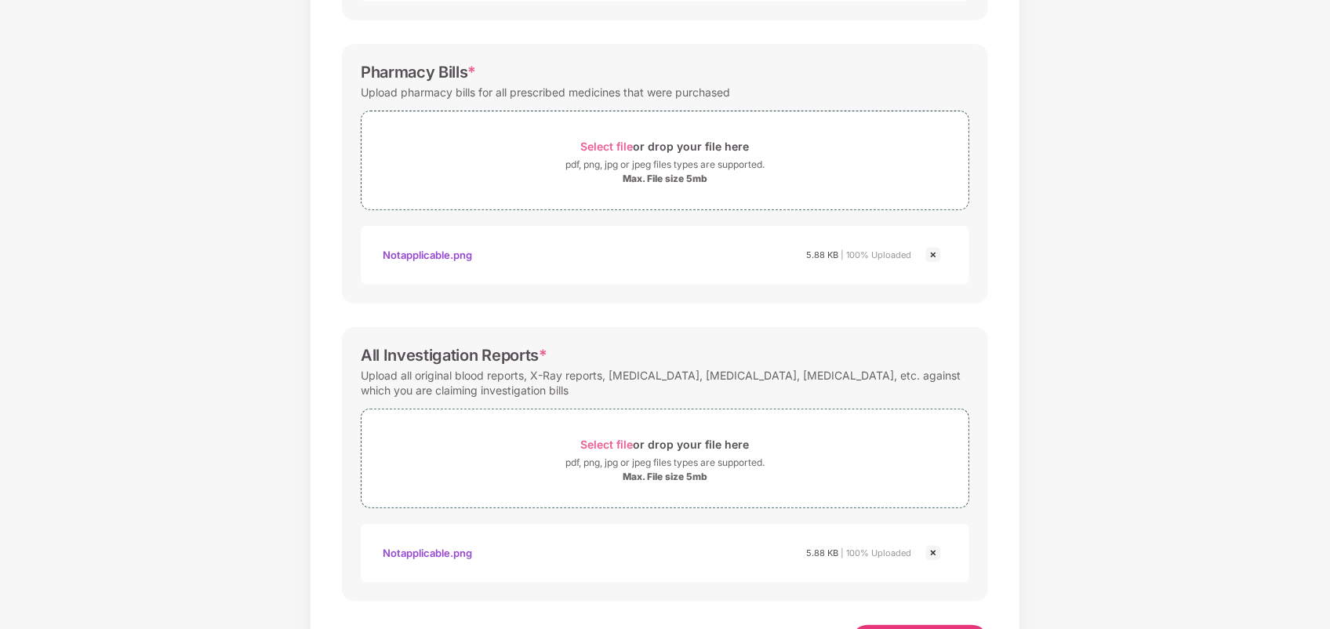
scroll to position [547, 0]
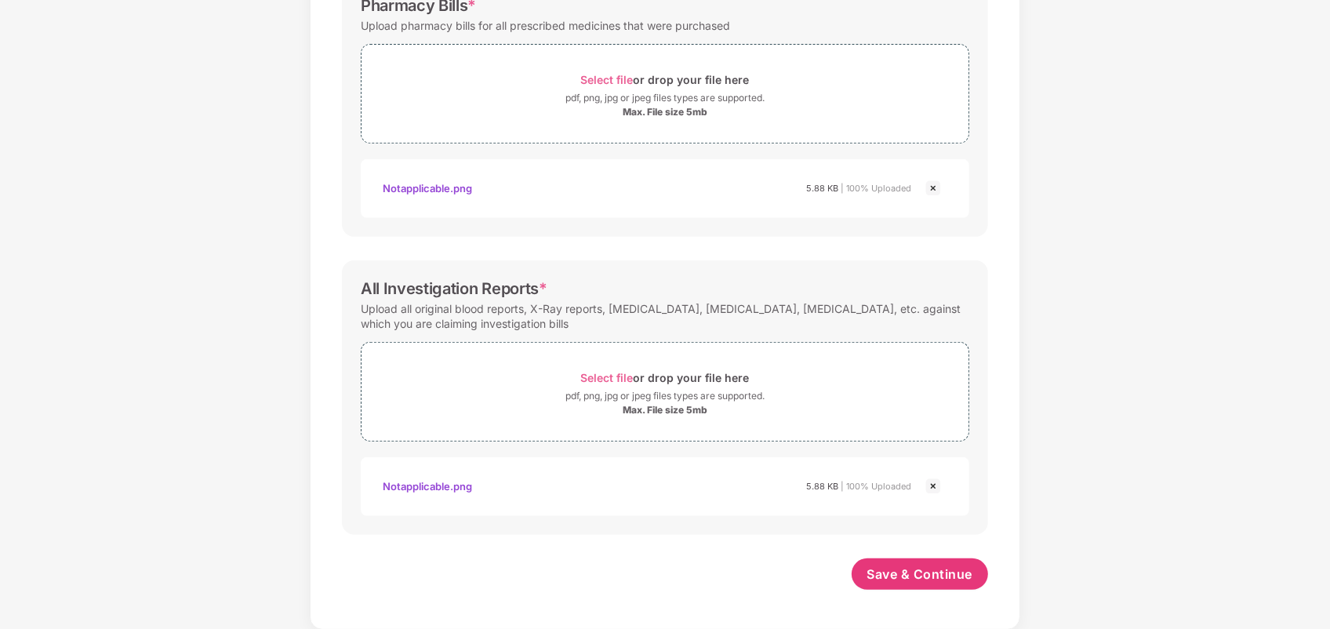
click at [928, 593] on div "Save & Continue" at bounding box center [920, 577] width 137 height 39
click at [924, 573] on span "Save & Continue" at bounding box center [920, 573] width 106 height 17
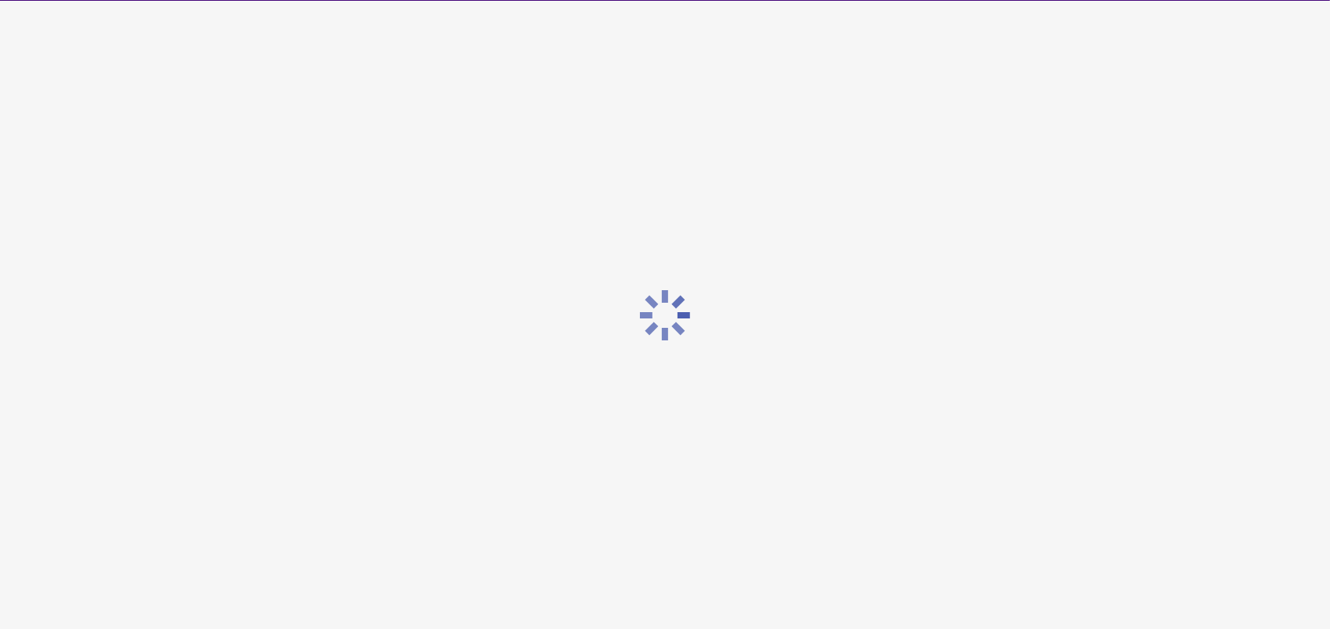
scroll to position [0, 0]
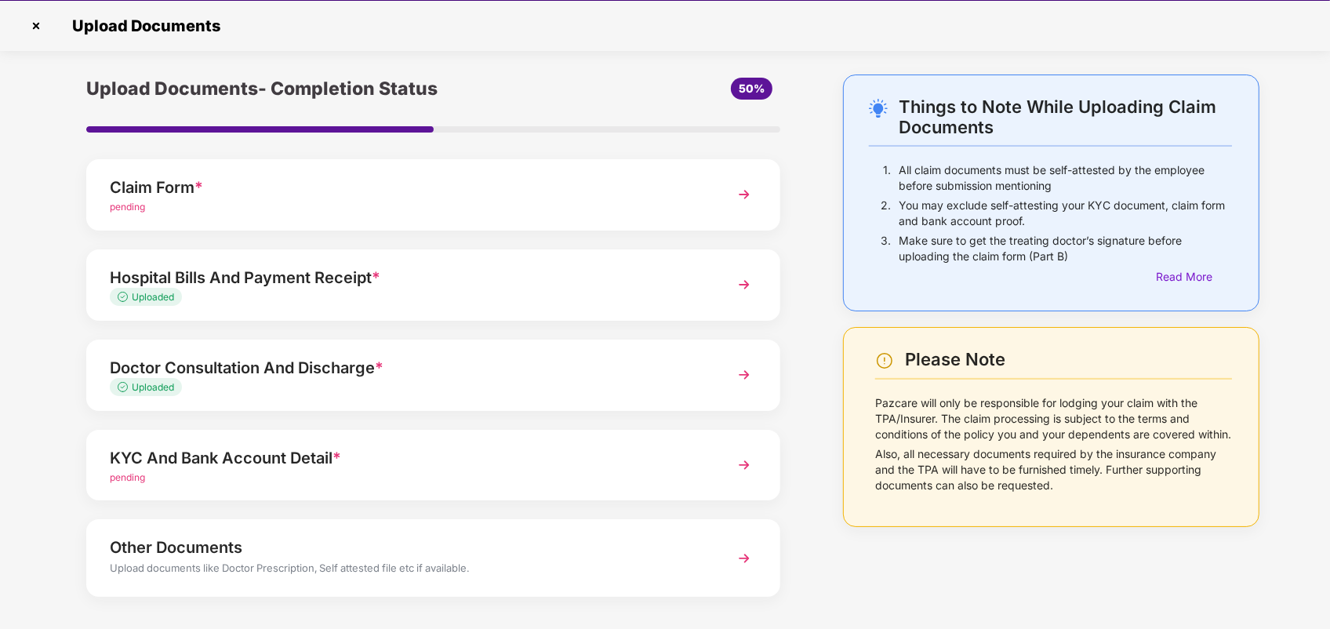
click at [514, 472] on div "pending" at bounding box center [406, 478] width 593 height 15
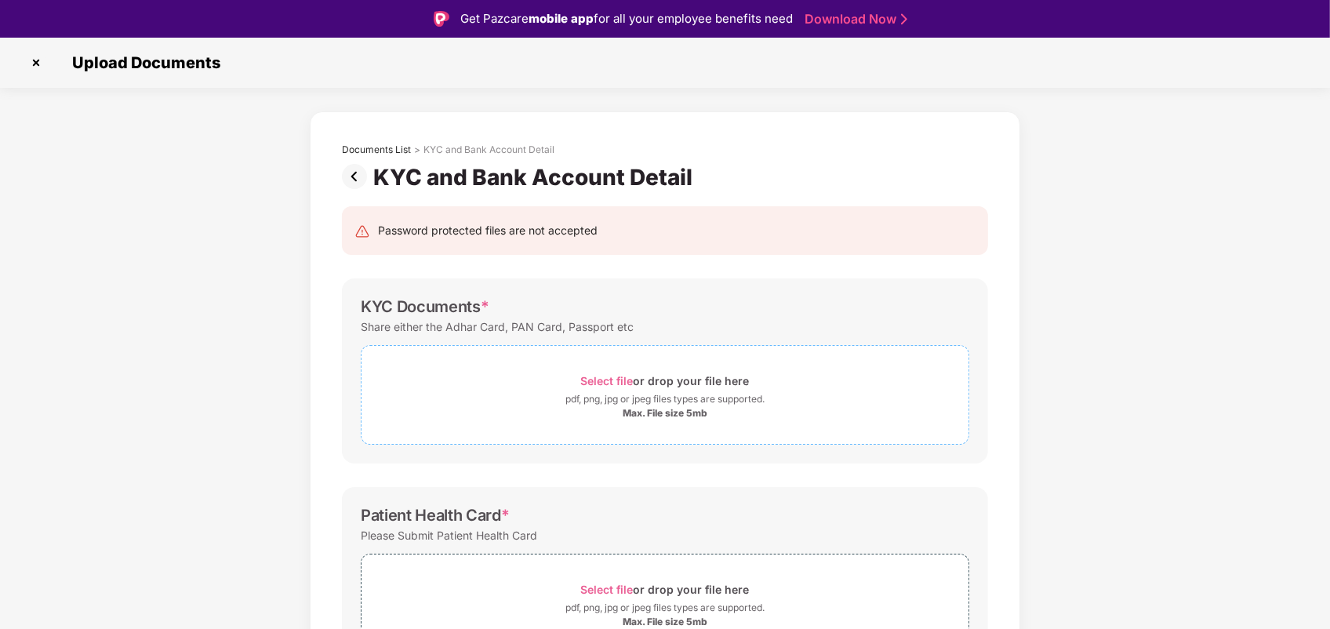
click at [598, 379] on span "Select file" at bounding box center [607, 380] width 53 height 13
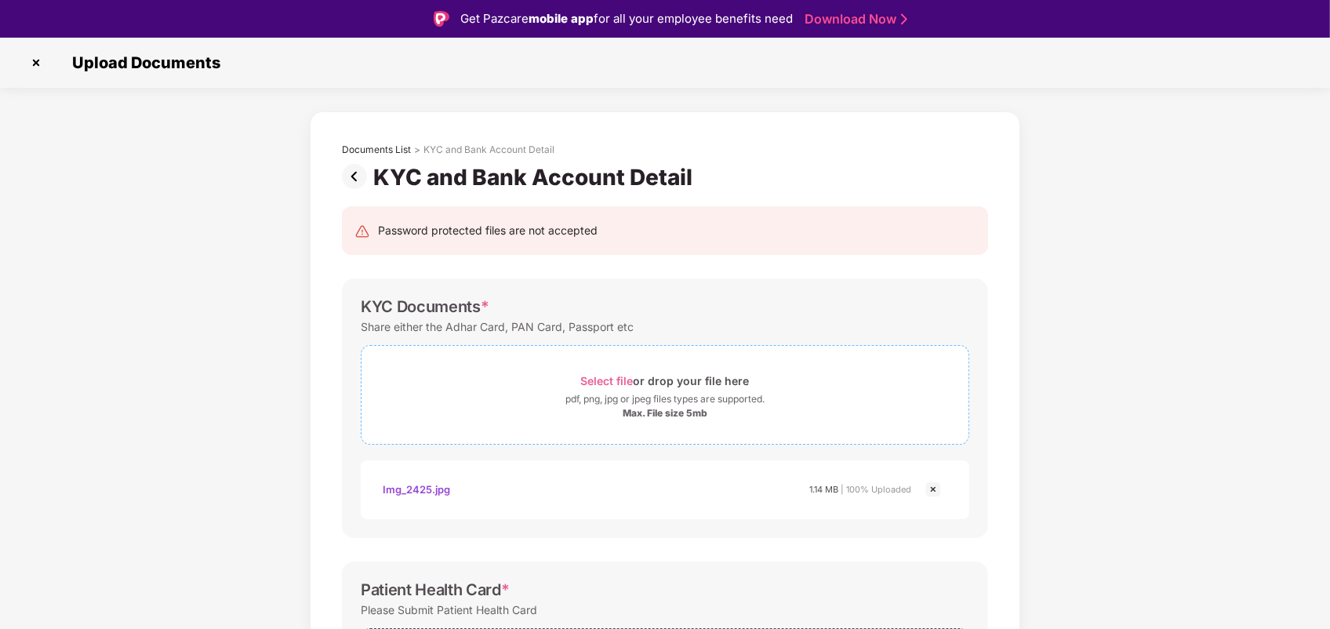
click at [624, 372] on div "Select file or drop your file here" at bounding box center [665, 380] width 169 height 21
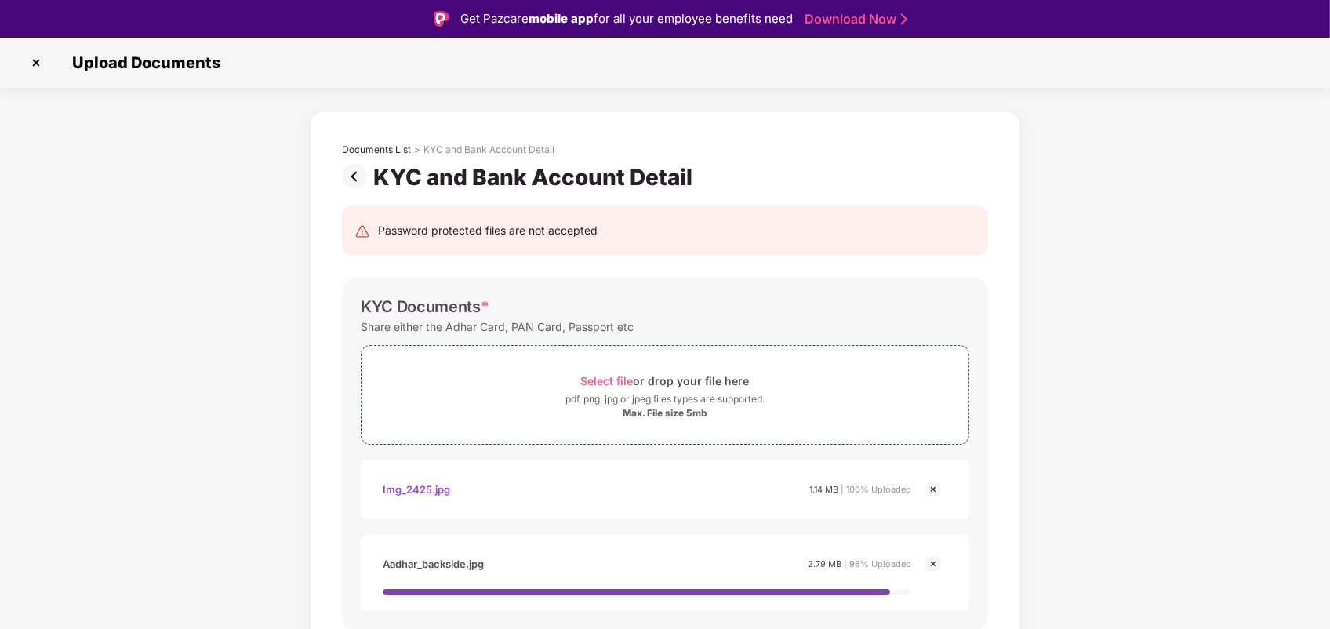
click at [1328, 490] on div "Documents List > KYC and Bank Account Detail KYC and Bank Account Detail Passwo…" at bounding box center [665, 626] width 1330 height 1030
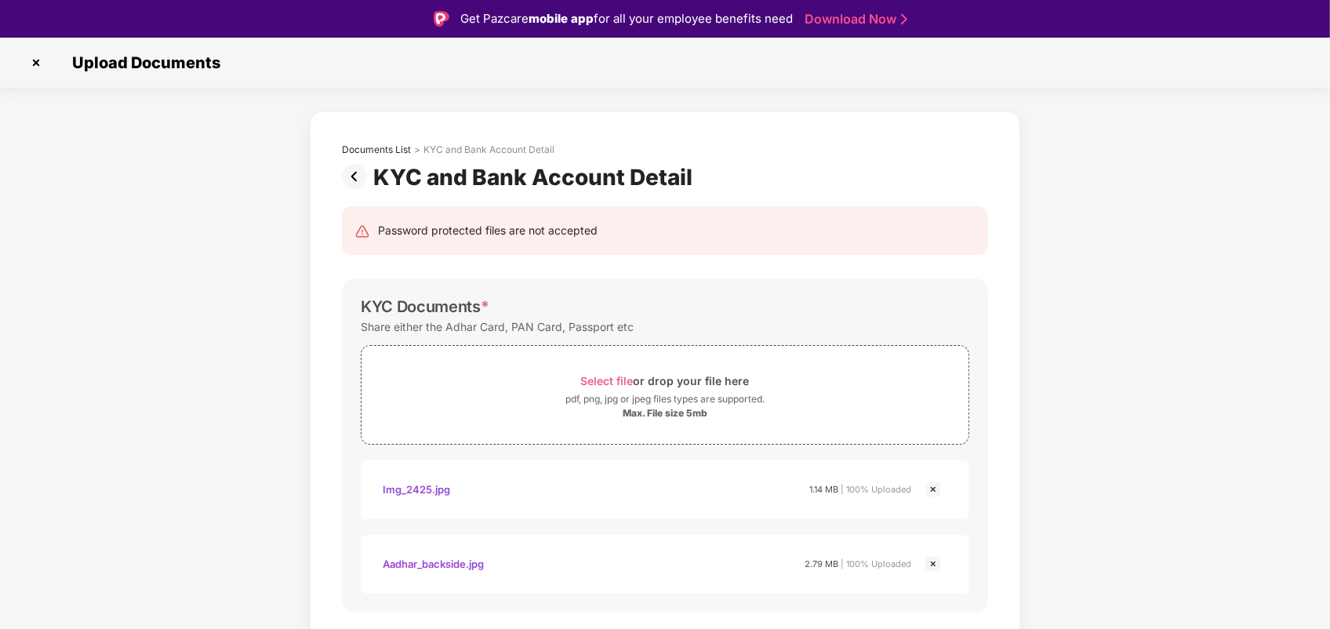
click at [1166, 482] on div "Documents List > KYC and Bank Account Detail KYC and Bank Account Detail Passwo…" at bounding box center [665, 617] width 1330 height 1013
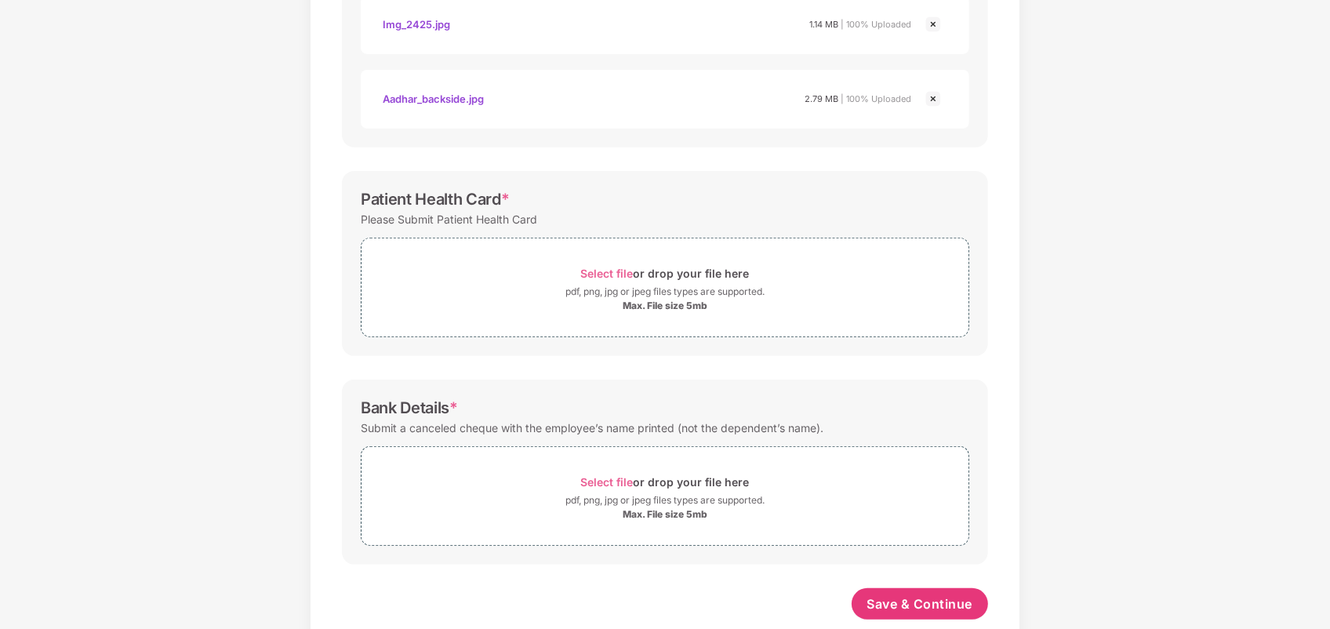
scroll to position [459, 0]
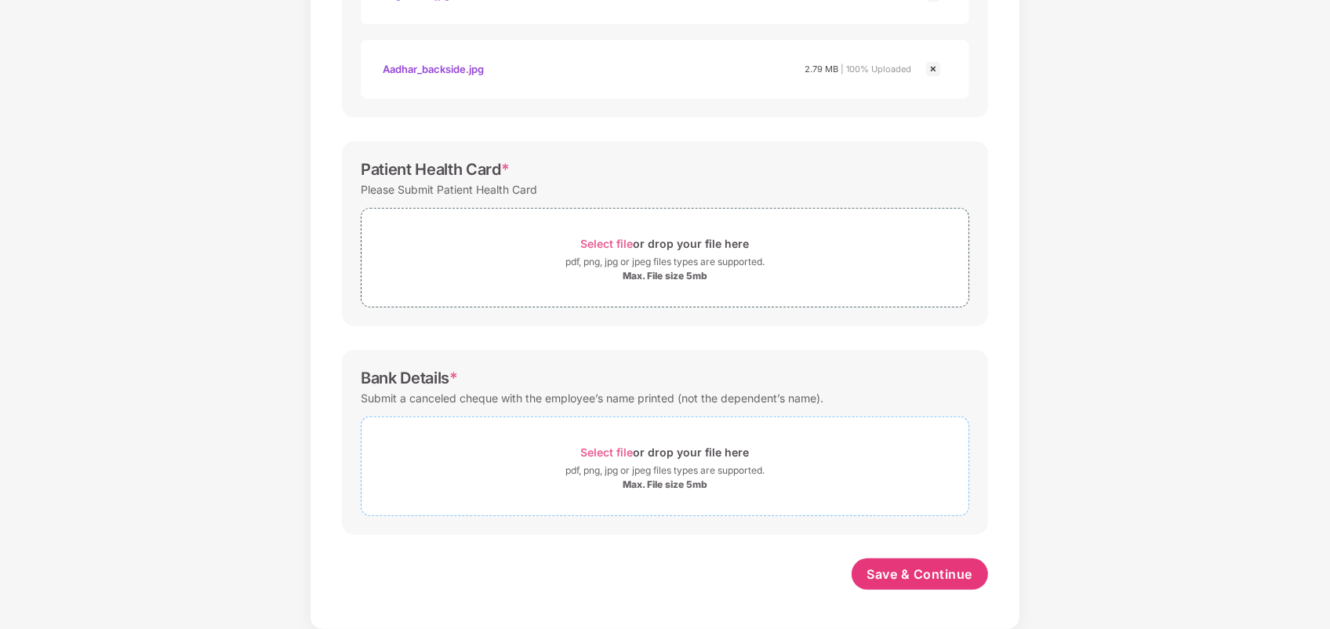
click at [625, 445] on span "Select file" at bounding box center [607, 451] width 53 height 13
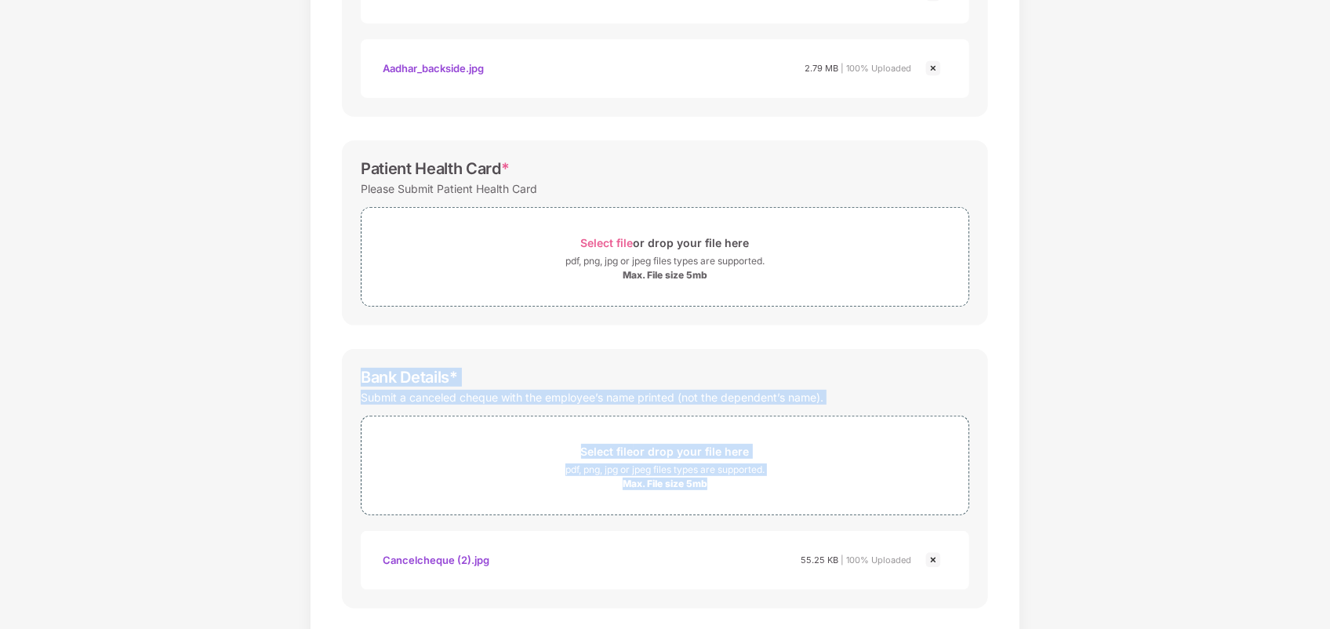
drag, startPoint x: 1328, startPoint y: 455, endPoint x: 1326, endPoint y: 245, distance: 210.2
click at [1326, 245] on div "Documents List > KYC and Bank Account Detail KYC and Bank Account Detail Passwo…" at bounding box center [665, 160] width 1330 height 1088
drag, startPoint x: 1326, startPoint y: 245, endPoint x: 1086, endPoint y: 314, distance: 249.7
click at [1086, 314] on div "Documents List > KYC and Bank Account Detail KYC and Bank Account Detail Passwo…" at bounding box center [665, 160] width 1330 height 1088
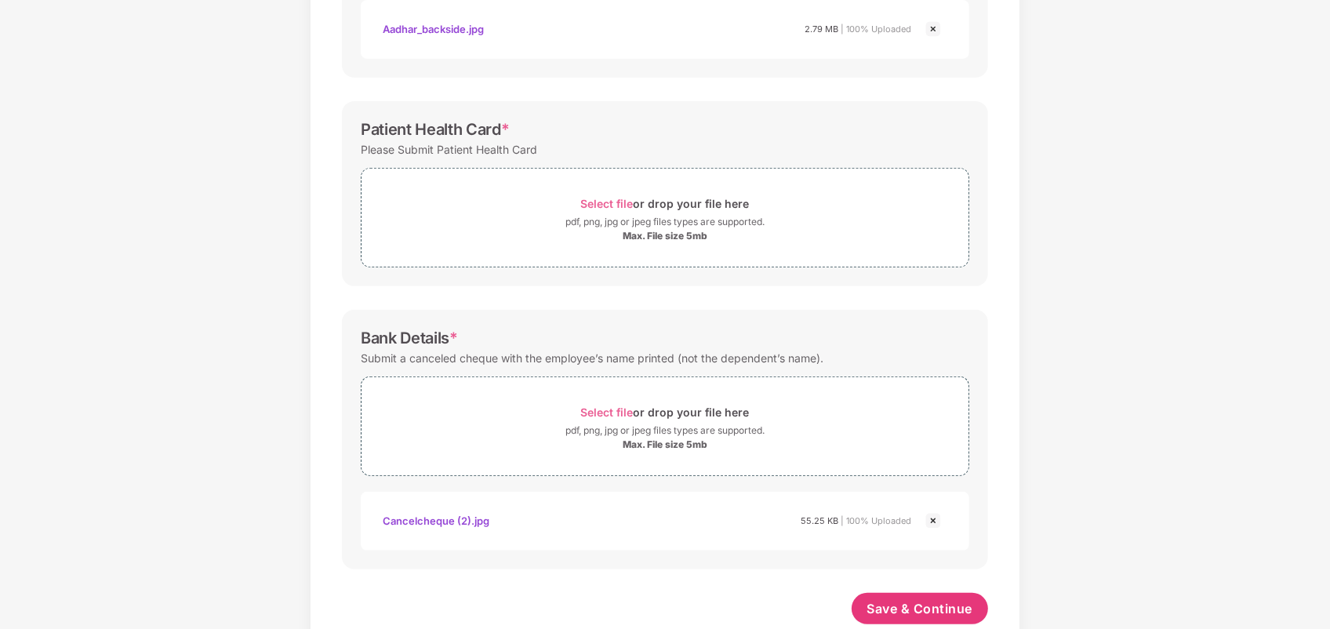
scroll to position [533, 0]
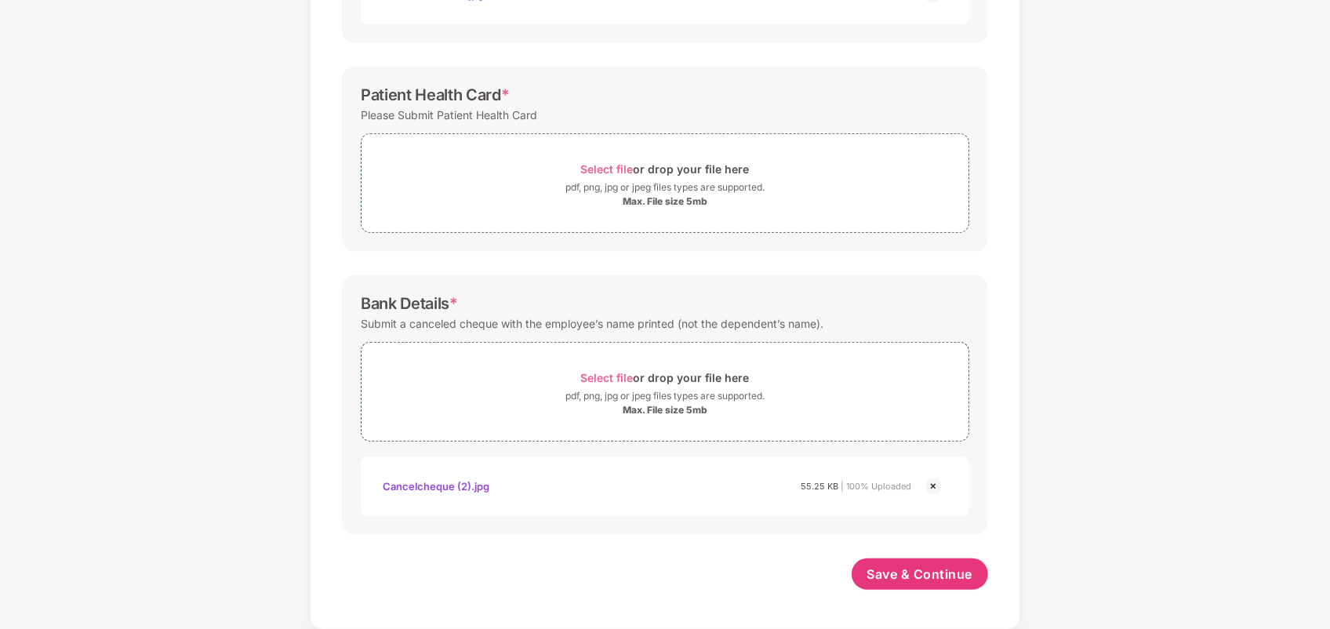
click at [921, 593] on div "Save & Continue" at bounding box center [920, 577] width 137 height 39
click at [918, 581] on span "Save & Continue" at bounding box center [920, 573] width 106 height 17
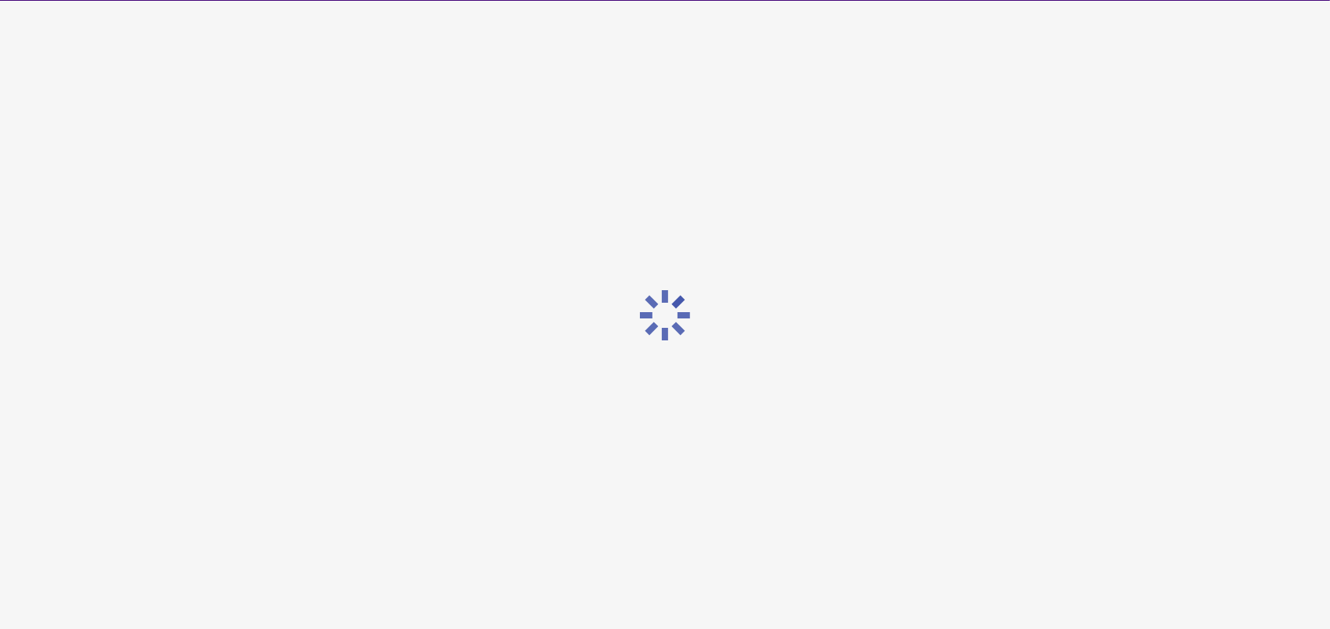
scroll to position [0, 0]
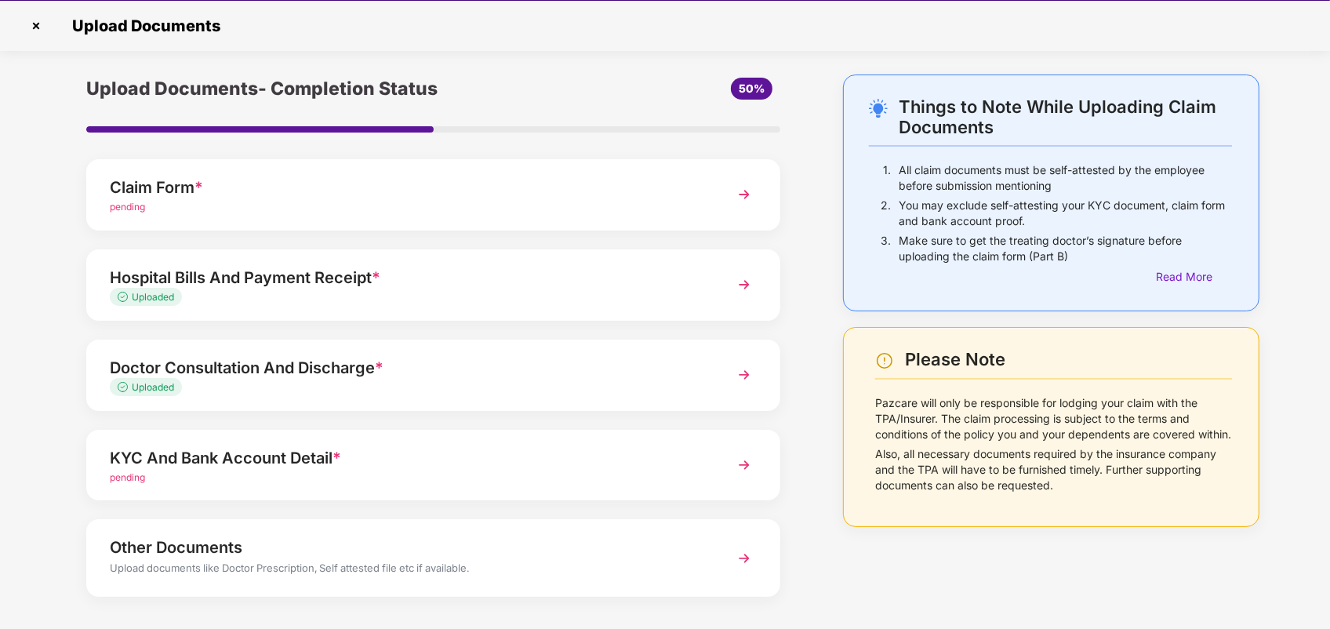
click at [28, 24] on img at bounding box center [36, 25] width 25 height 25
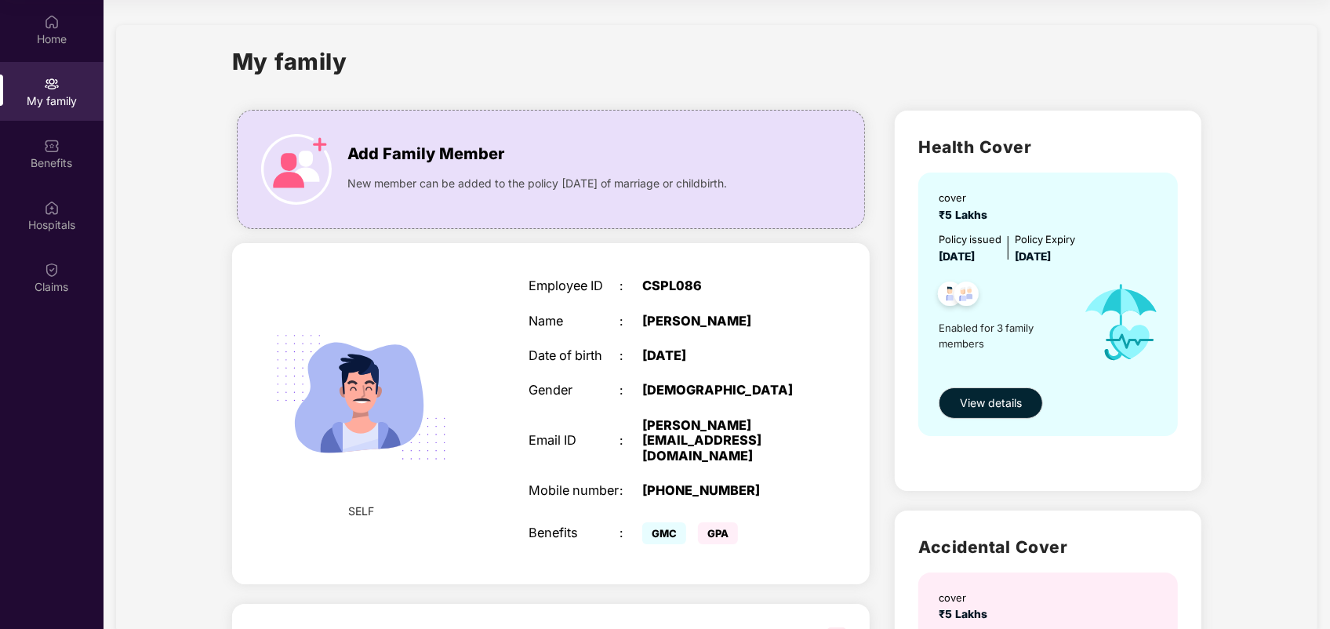
scroll to position [593, 0]
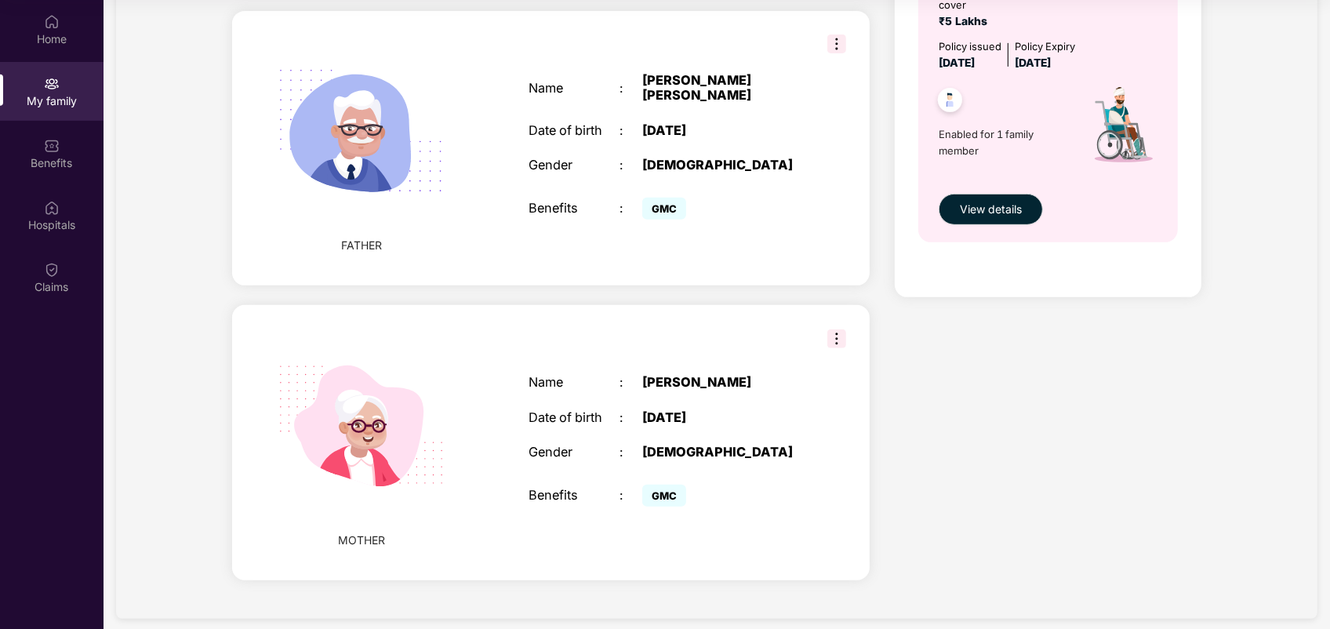
click at [827, 35] on img at bounding box center [836, 44] width 19 height 19
click at [723, 225] on div "Name : Vijay Trymbak Chaudhary Date of birth : 21 Feb 1962 Gender : MALE Benefi…" at bounding box center [664, 148] width 303 height 190
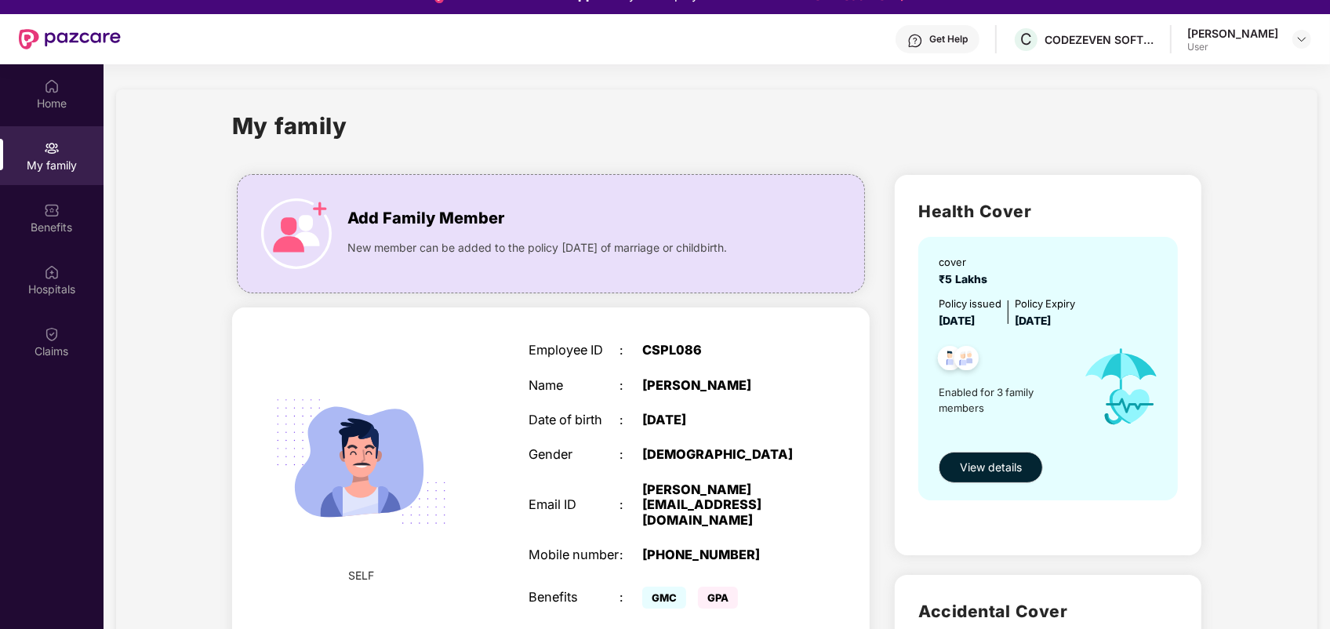
scroll to position [0, 0]
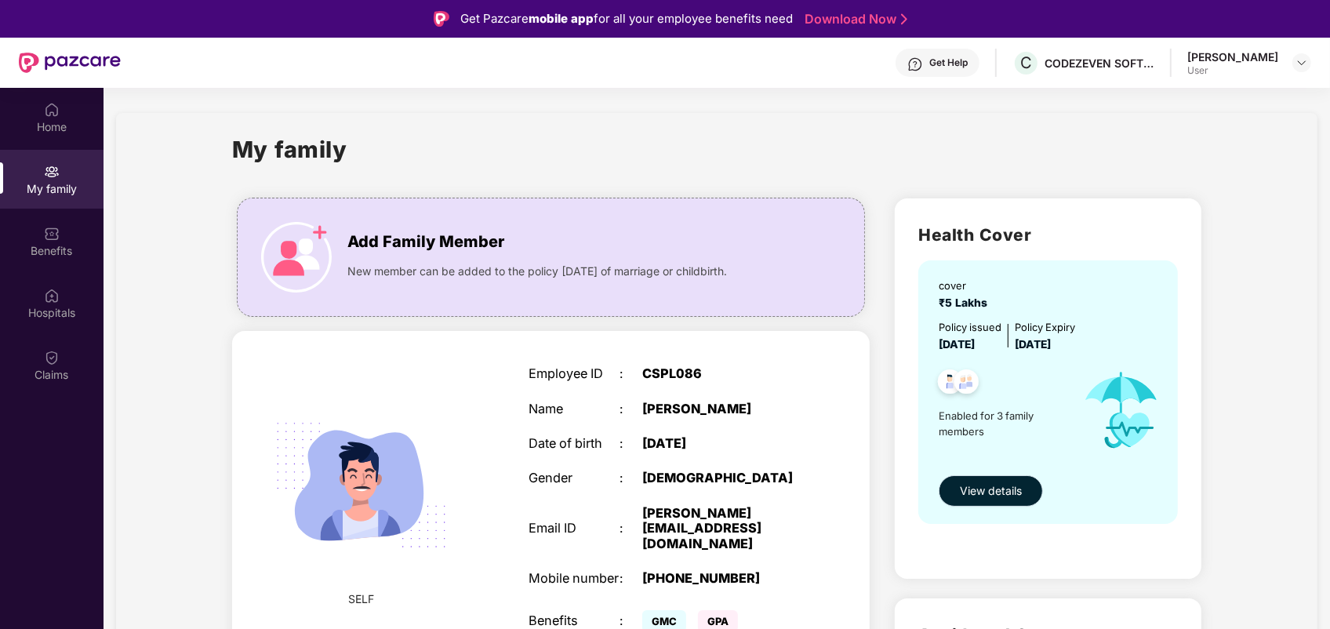
click at [968, 492] on span "View details" at bounding box center [991, 490] width 62 height 17
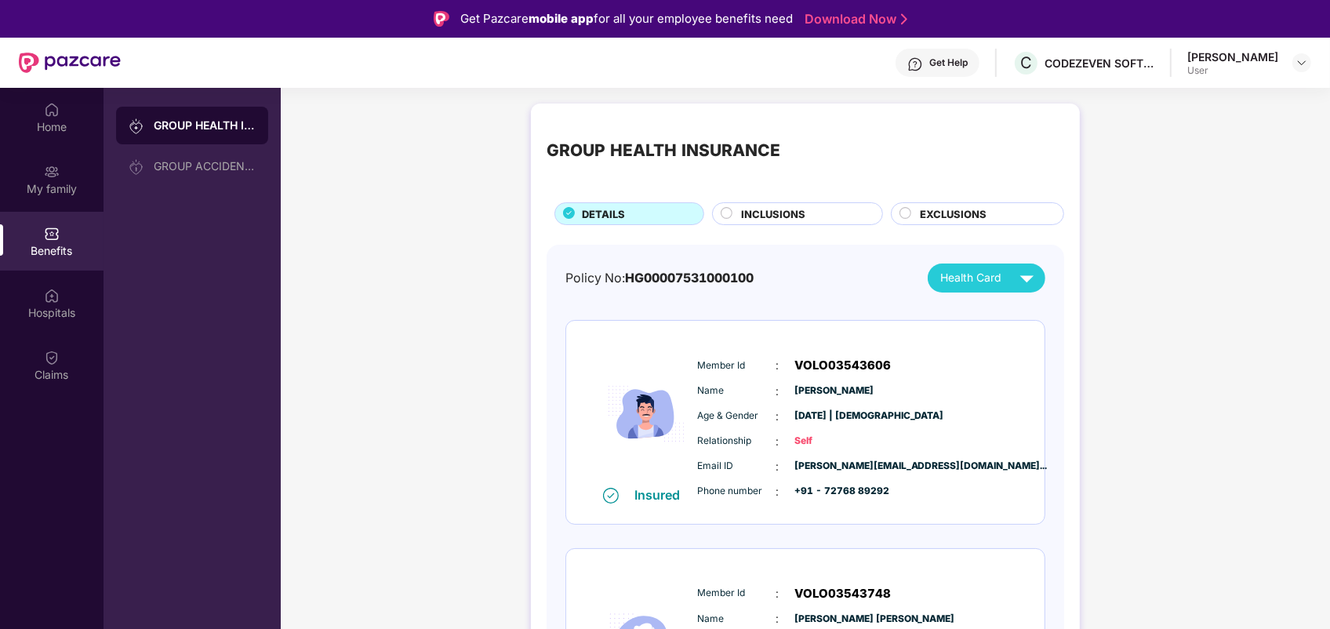
click at [1067, 422] on div "GROUP HEALTH INSURANCE DETAILS INCLUSIONS EXCLUSIONS Policy No: HG0000753100010…" at bounding box center [805, 579] width 549 height 950
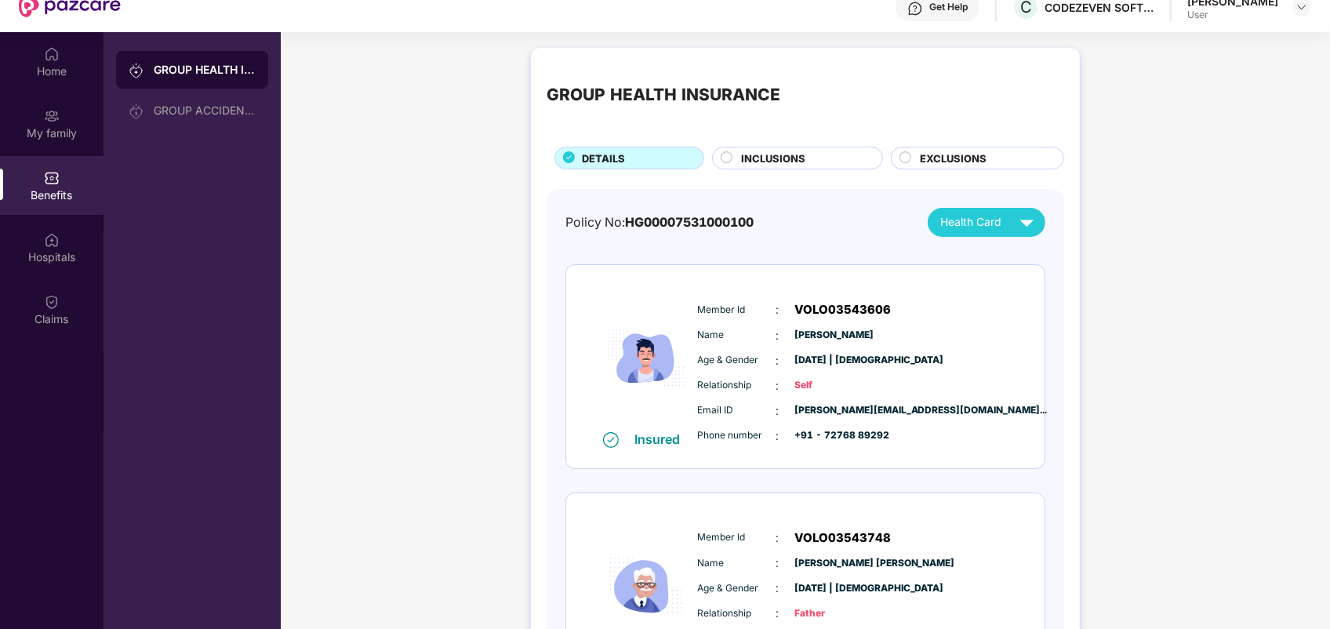
scroll to position [9, 0]
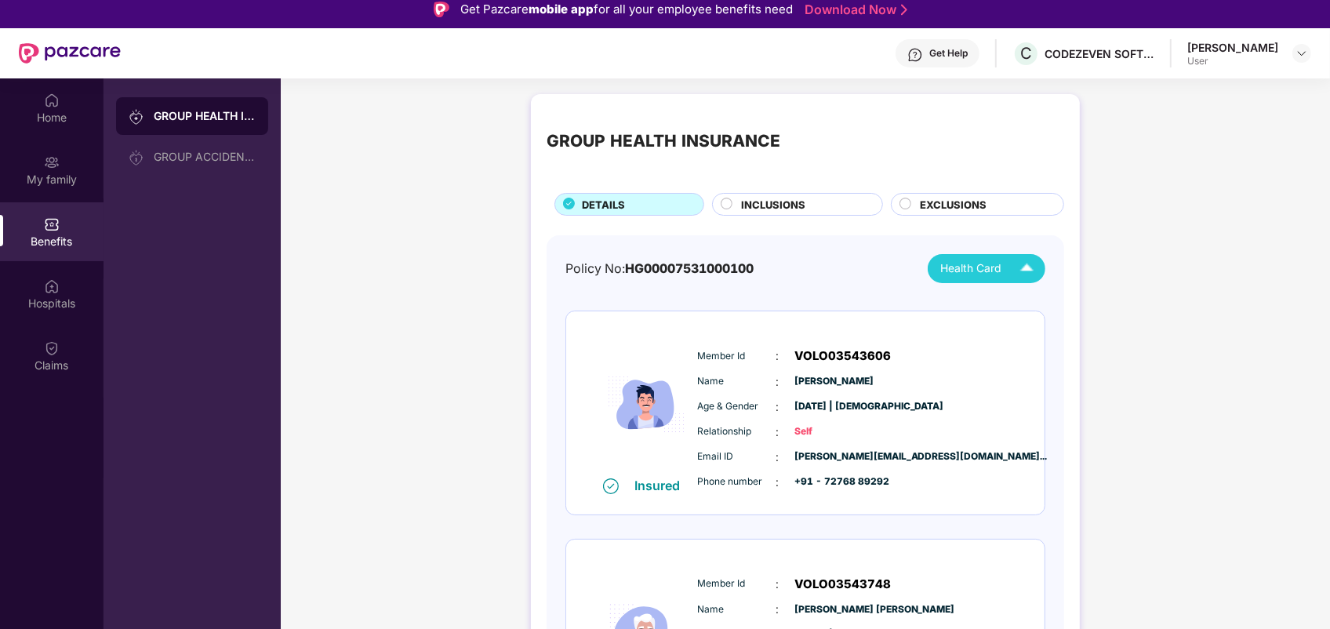
click at [1005, 271] on div "Health Card" at bounding box center [990, 268] width 100 height 27
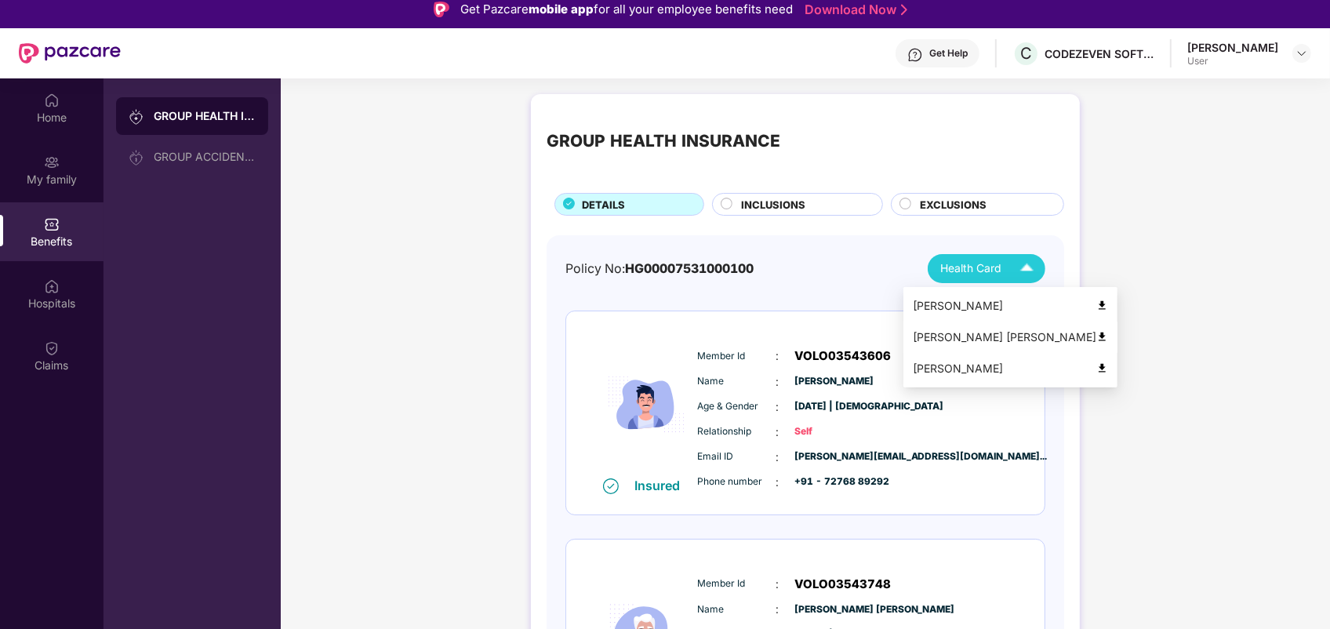
click at [965, 334] on div "Vijay Trymbak Chaudhary" at bounding box center [1010, 337] width 195 height 17
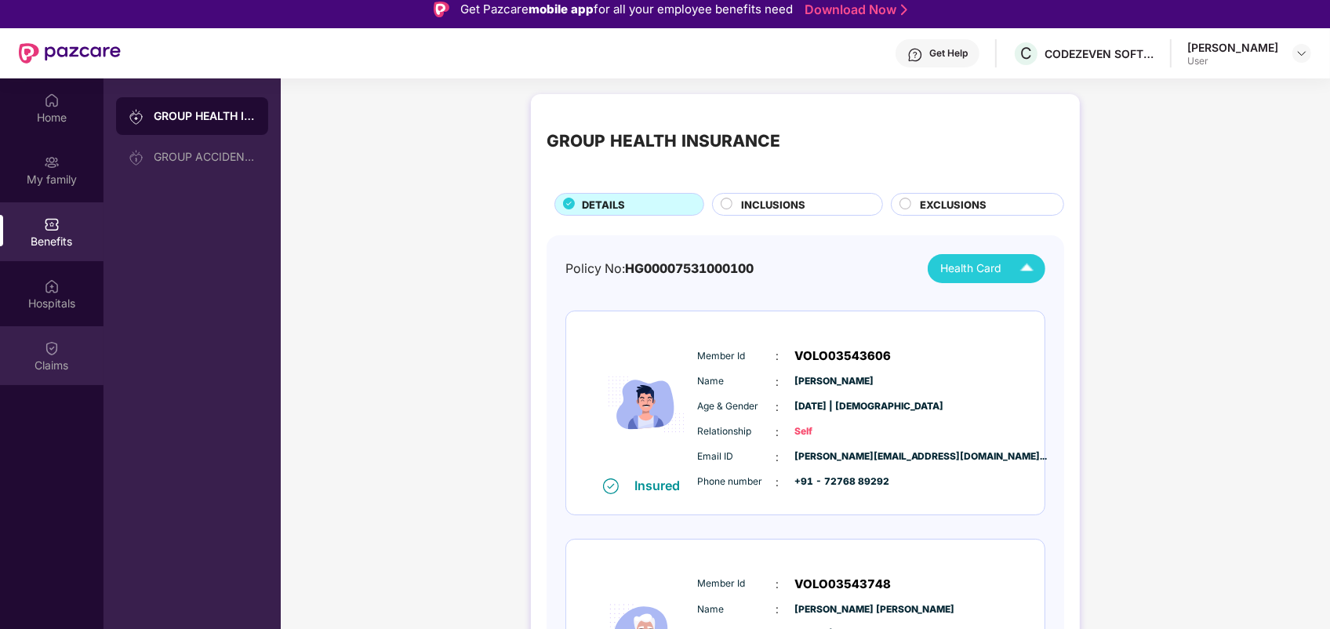
click at [52, 358] on div "Claims" at bounding box center [52, 366] width 104 height 16
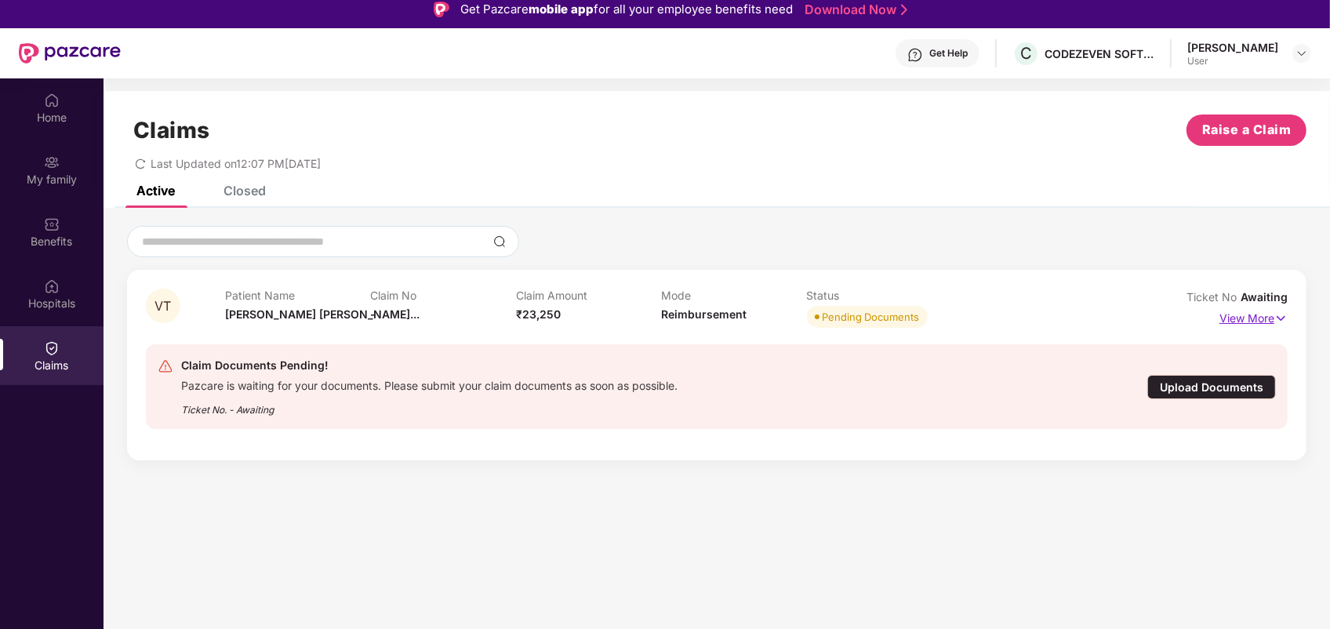
click at [1255, 316] on p "View More" at bounding box center [1253, 316] width 68 height 21
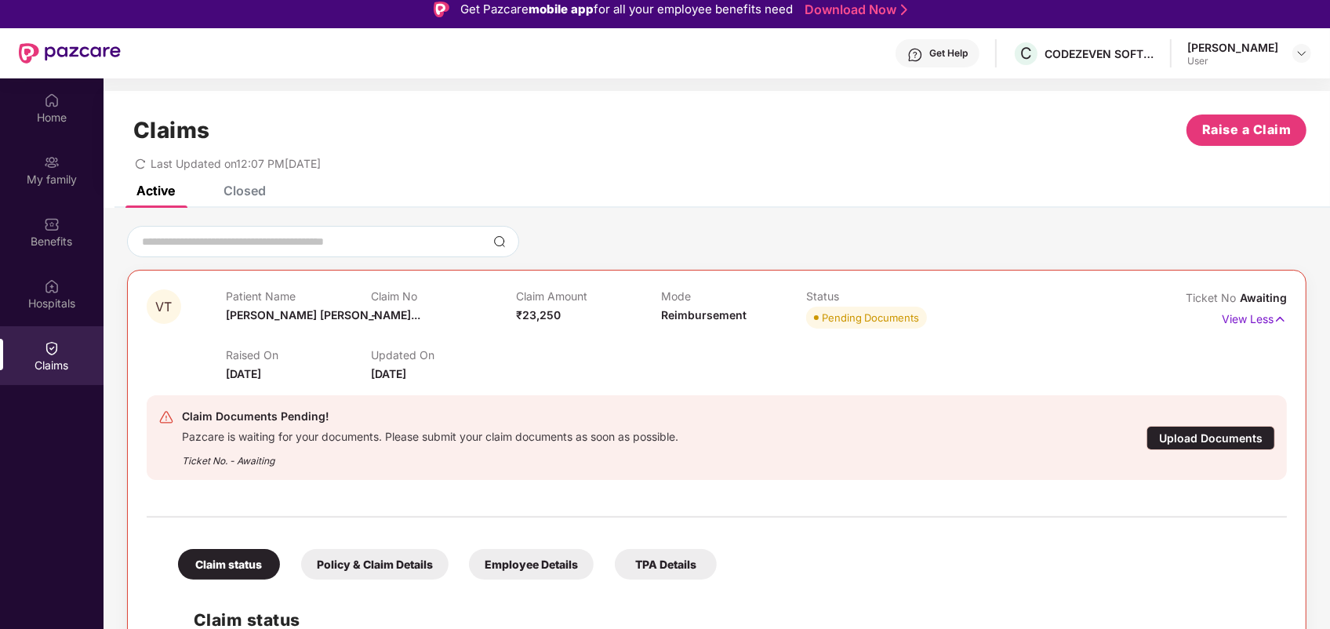
click at [1197, 443] on div "Upload Documents" at bounding box center [1211, 438] width 129 height 24
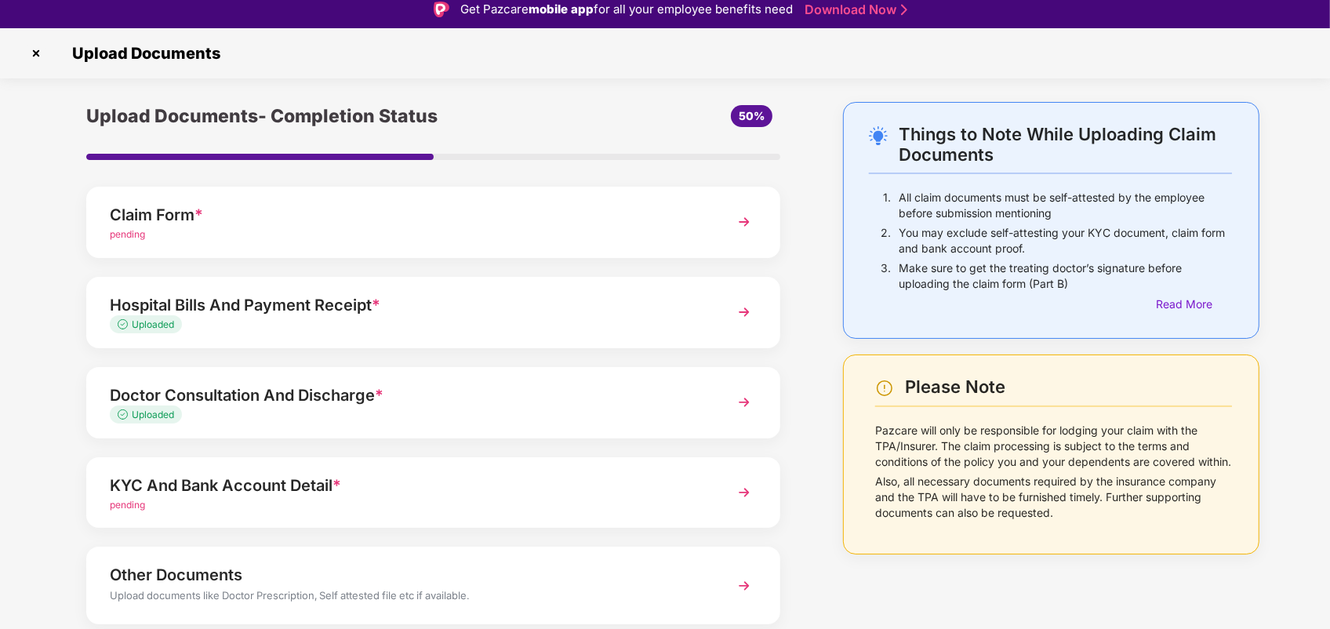
click at [597, 477] on div "KYC And Bank Account Detail *" at bounding box center [406, 485] width 593 height 25
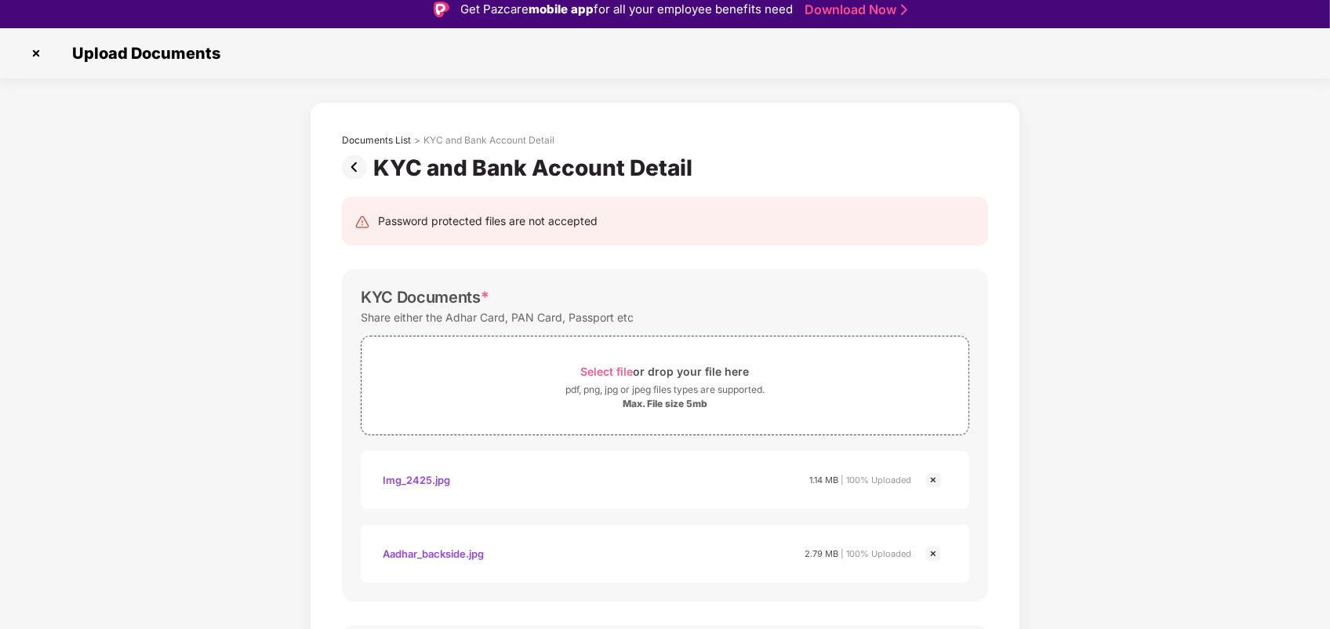
scroll to position [0, 0]
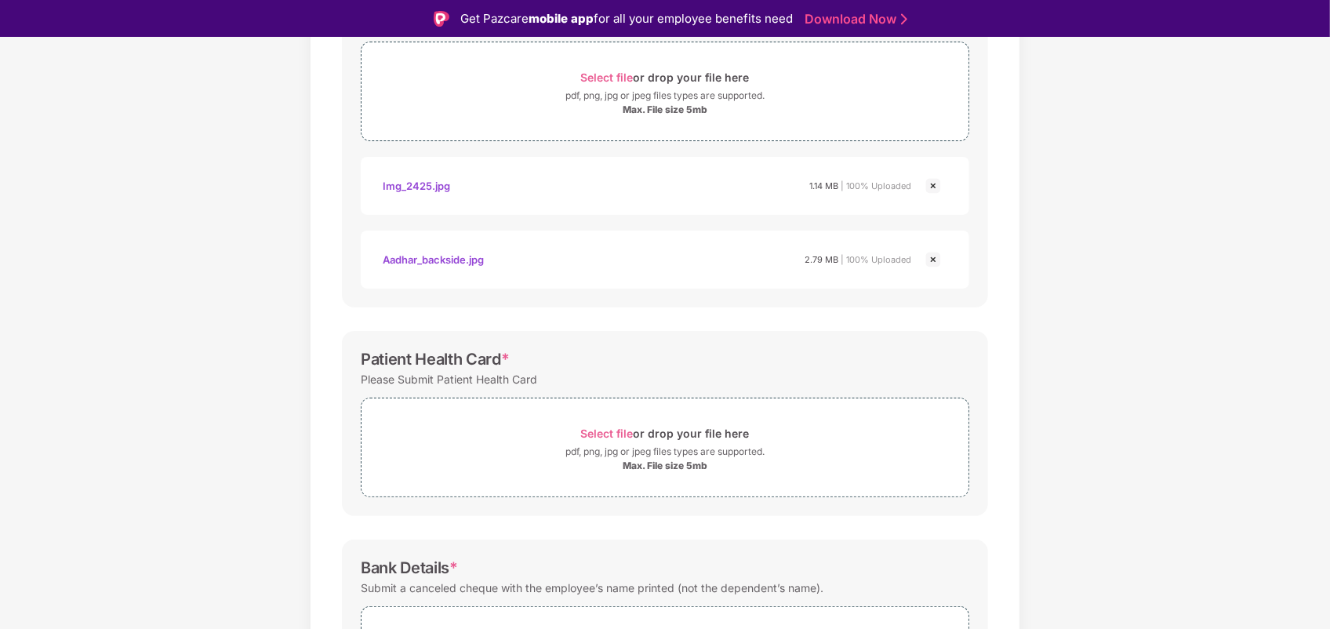
scroll to position [531, 0]
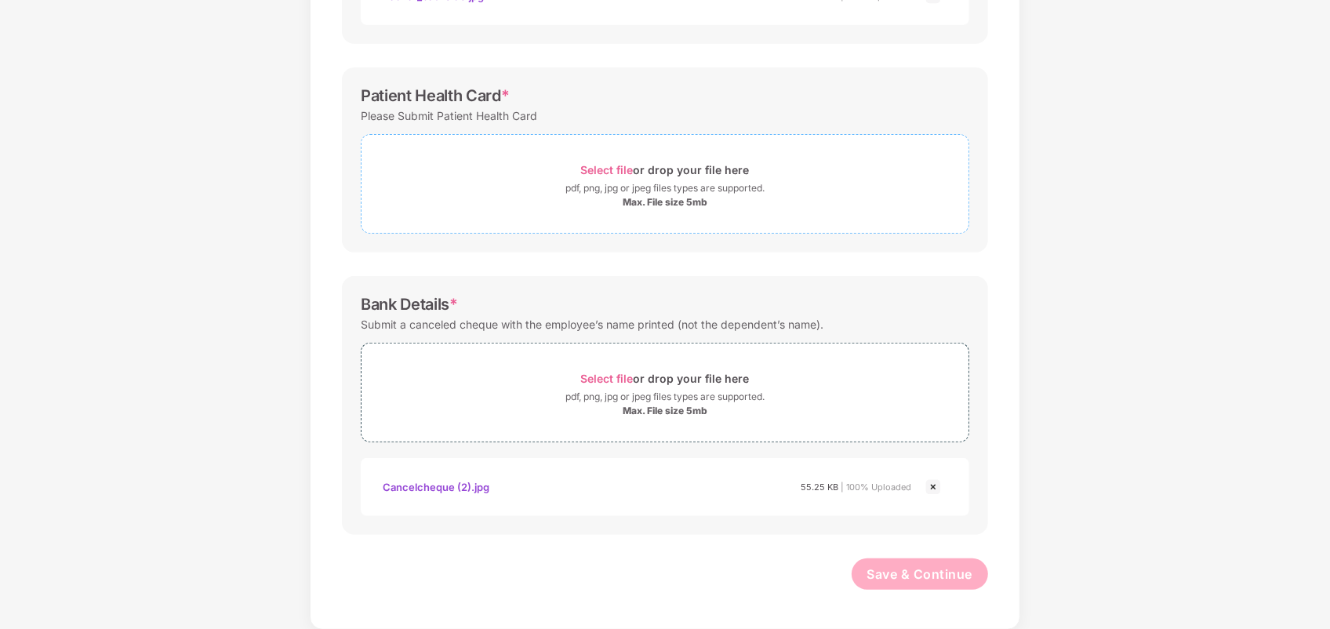
click at [641, 209] on span "Select file or drop your file here pdf, png, jpg or jpeg files types are suppor…" at bounding box center [665, 184] width 607 height 74
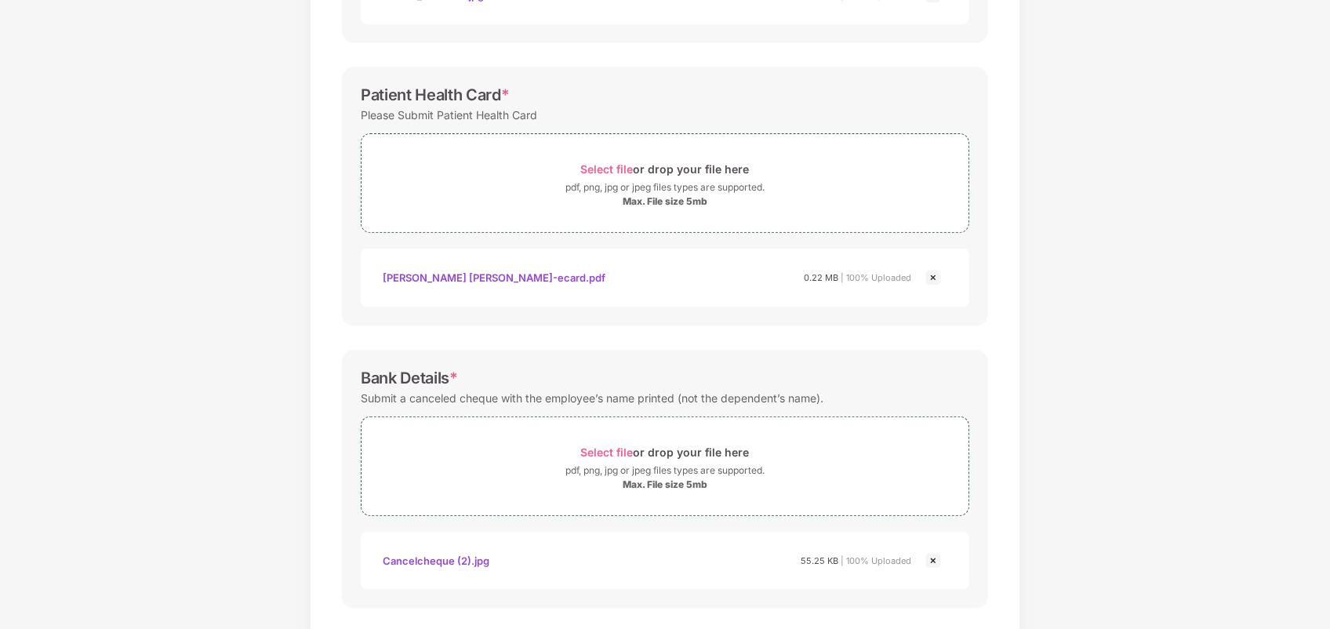
click at [1324, 601] on div "Documents List > KYC and Bank Account Detail KYC and Bank Account Detail Passwo…" at bounding box center [665, 124] width 1330 height 1160
click at [1181, 445] on div "Documents List > KYC and Bank Account Detail KYC and Bank Account Detail Passwo…" at bounding box center [665, 124] width 1330 height 1160
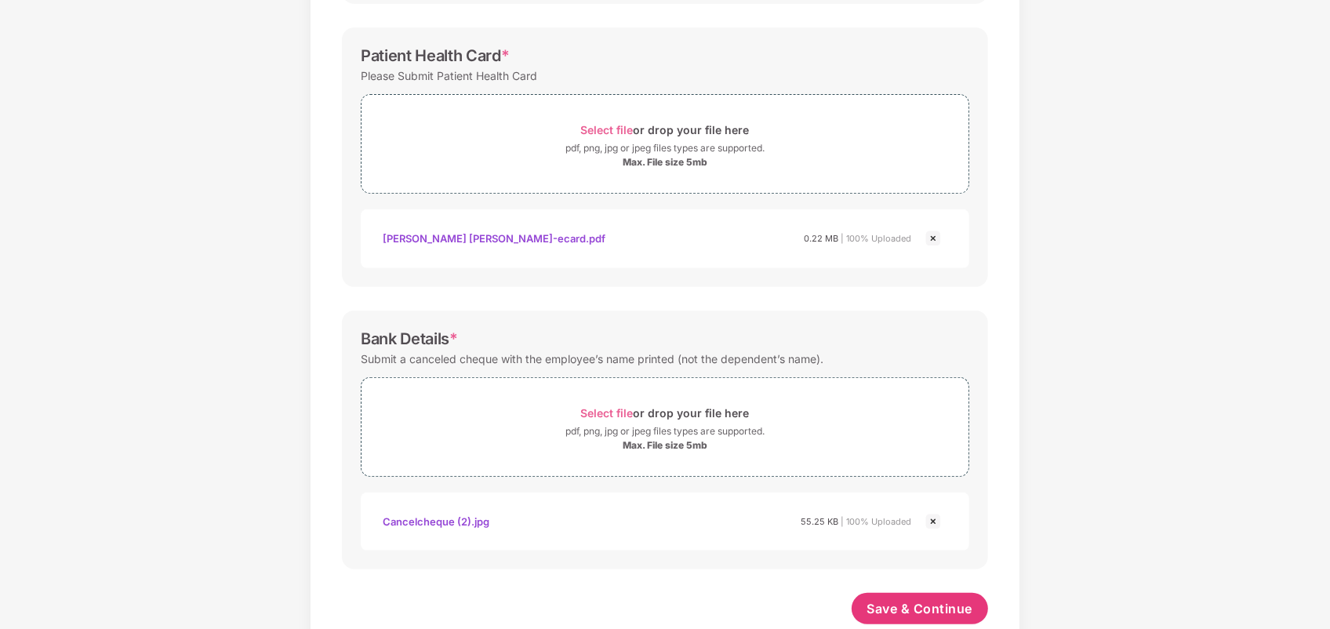
scroll to position [605, 0]
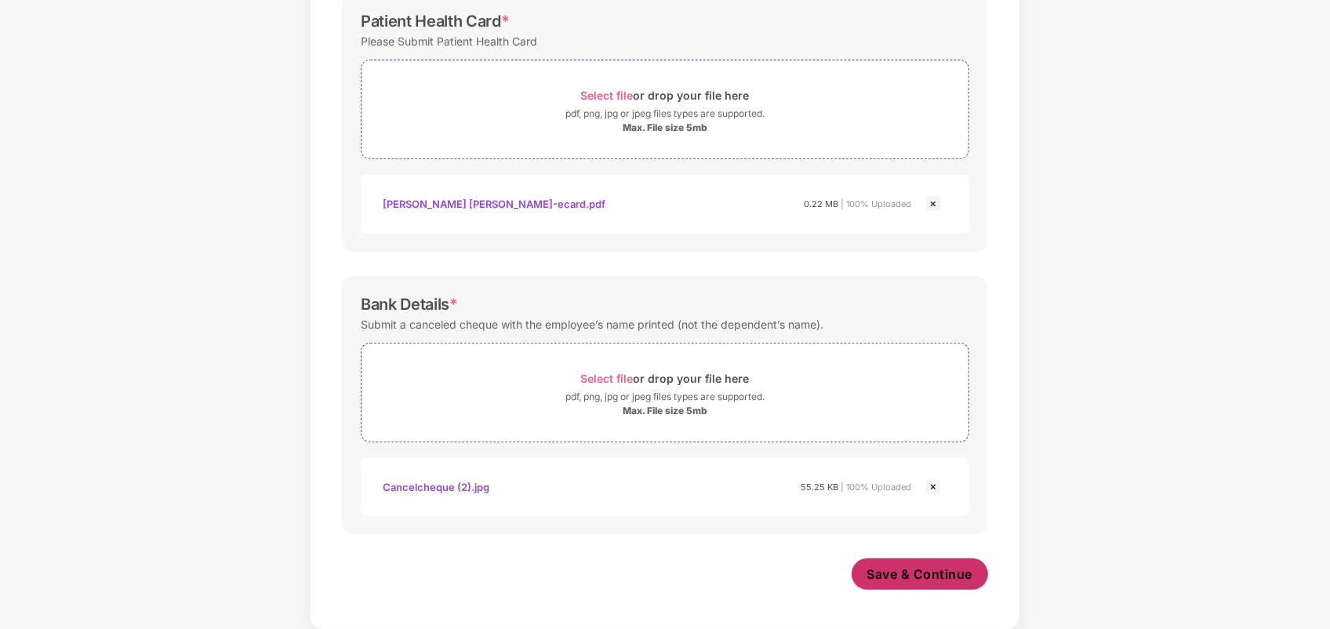
click at [911, 579] on span "Save & Continue" at bounding box center [920, 573] width 106 height 17
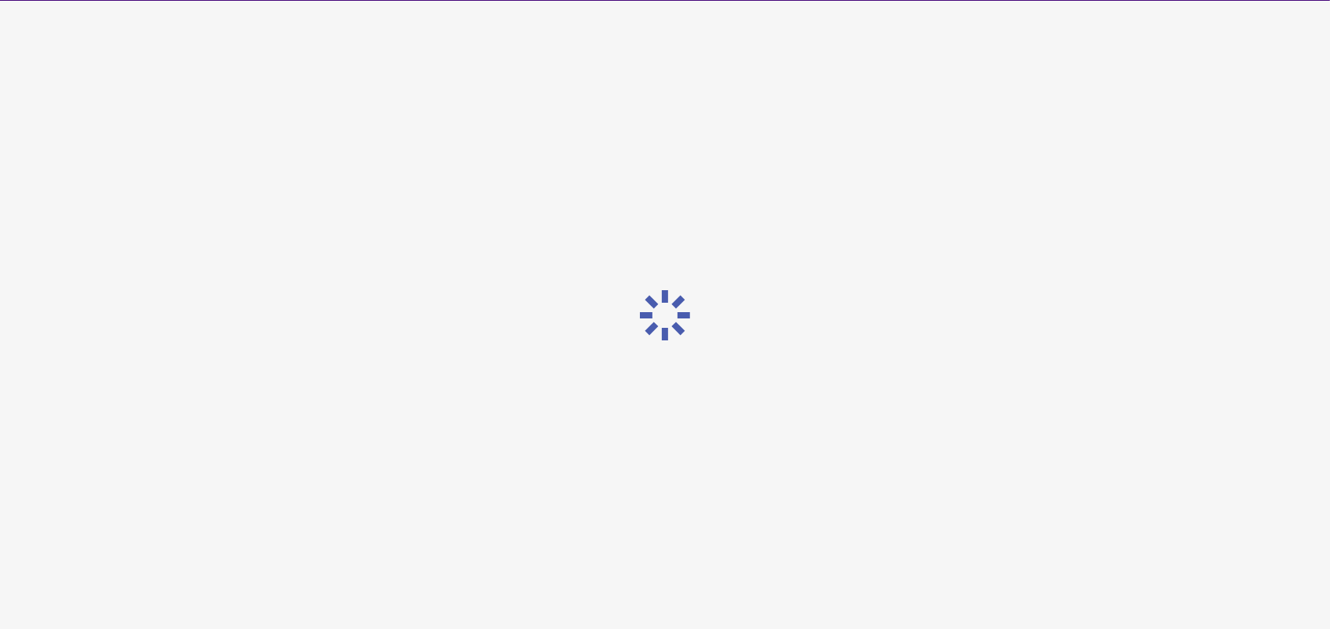
scroll to position [0, 0]
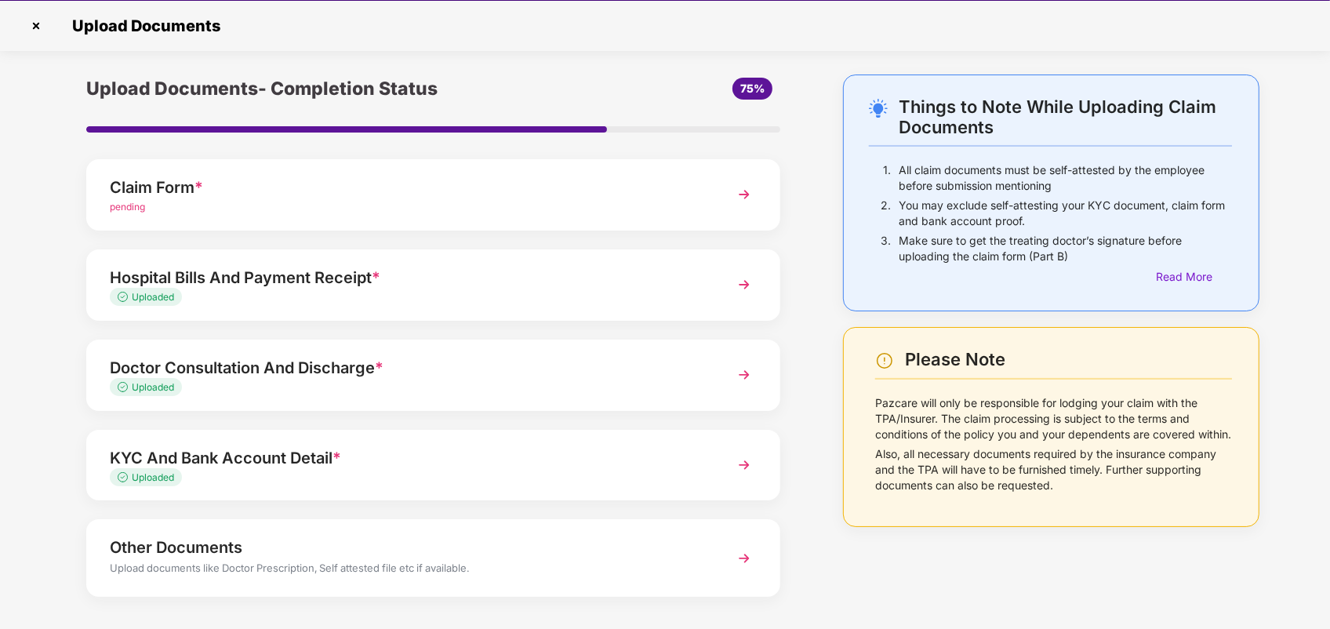
click at [692, 205] on div "pending" at bounding box center [406, 207] width 593 height 15
